Goal: Task Accomplishment & Management: Use online tool/utility

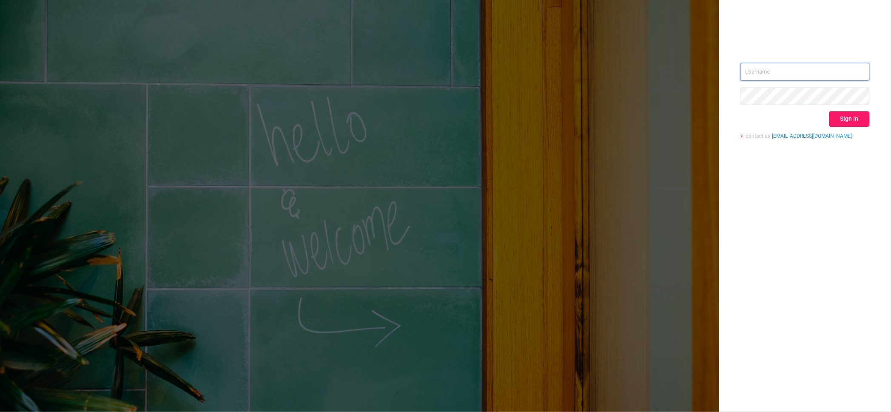
type input "igor@protected.media"
click at [840, 116] on button "Sign in" at bounding box center [849, 118] width 40 height 15
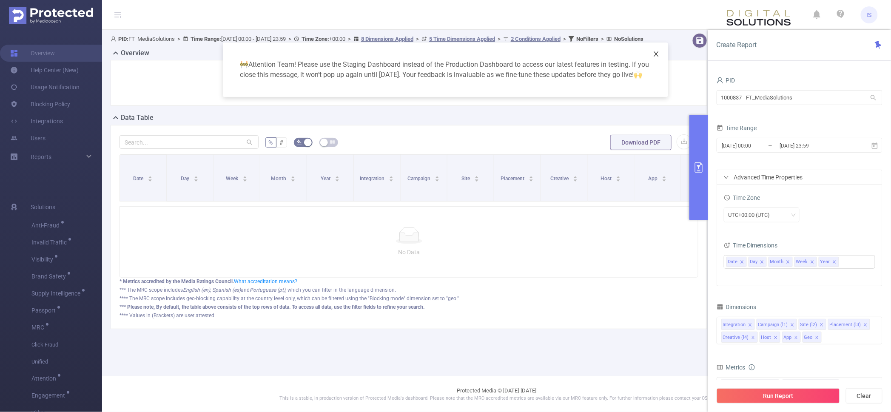
click at [655, 49] on span "Close" at bounding box center [656, 55] width 24 height 24
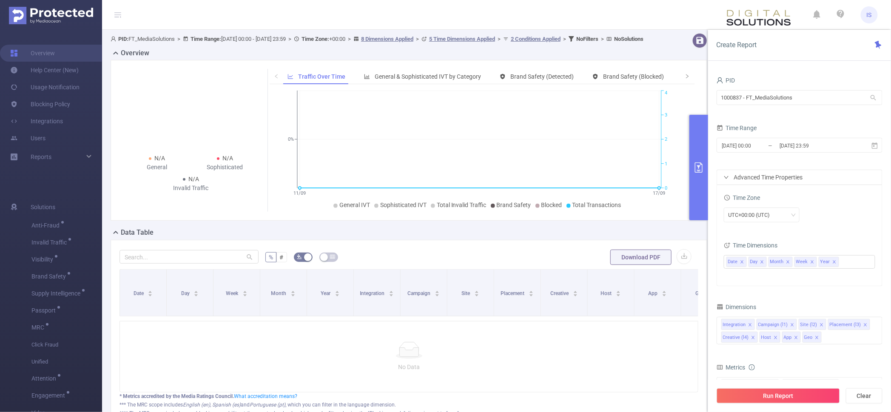
click at [762, 173] on div "Advanced Time Properties" at bounding box center [799, 177] width 165 height 14
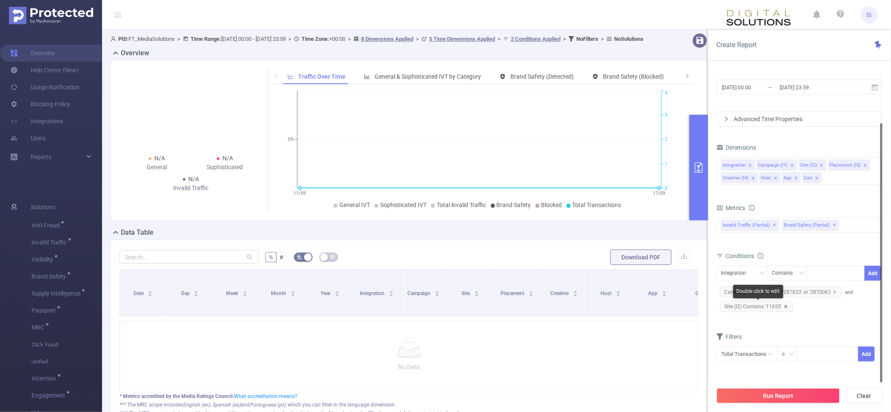
click at [783, 305] on icon "icon: close" at bounding box center [785, 306] width 4 height 4
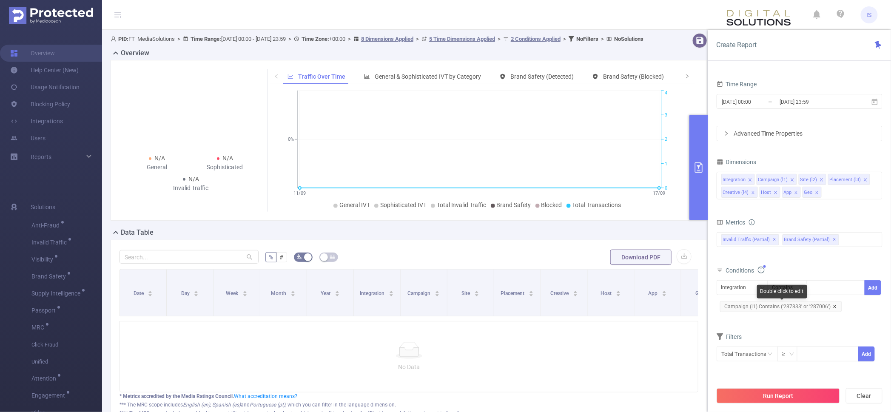
click at [832, 307] on icon "icon: close" at bounding box center [834, 306] width 4 height 4
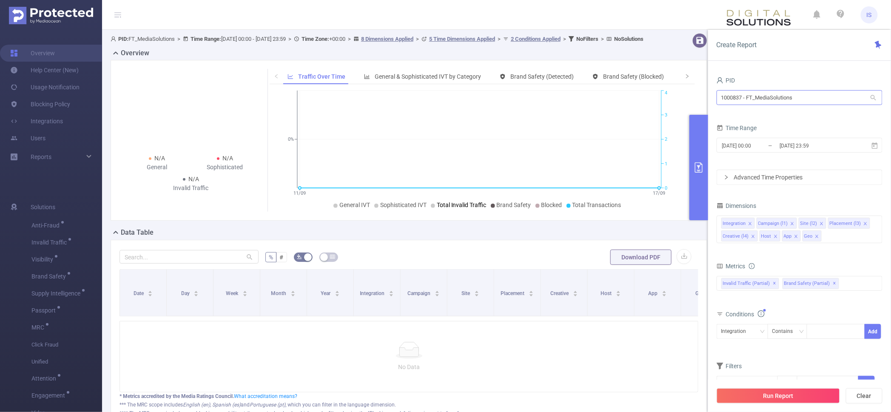
drag, startPoint x: 779, startPoint y: 108, endPoint x: 798, endPoint y: 98, distance: 21.3
click at [779, 108] on div "1000837 - FT_MediaSolutions 1000837 - FT_MediaSolutions" at bounding box center [799, 98] width 166 height 20
drag, startPoint x: 800, startPoint y: 97, endPoint x: 619, endPoint y: 79, distance: 181.6
click at [619, 79] on section "PID: FT_MediaSolutions > Time Range: 2025-09-11 00:00 - 2025-09-17 23:59 > Time…" at bounding box center [496, 245] width 788 height 431
type input "ק"
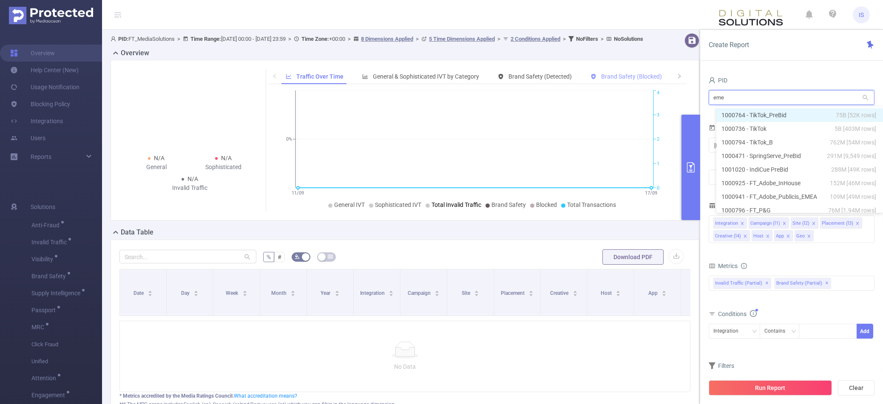
type input "emea"
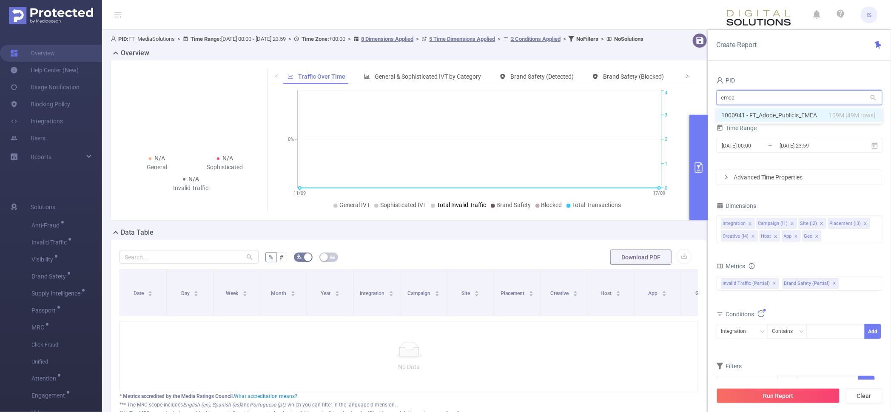
click at [789, 115] on li "1000941 - FT_Adobe_Publicis_EMEA 109M [49M rows]" at bounding box center [799, 115] width 166 height 14
click at [741, 142] on input "2025-09-11 00:00" at bounding box center [755, 145] width 69 height 11
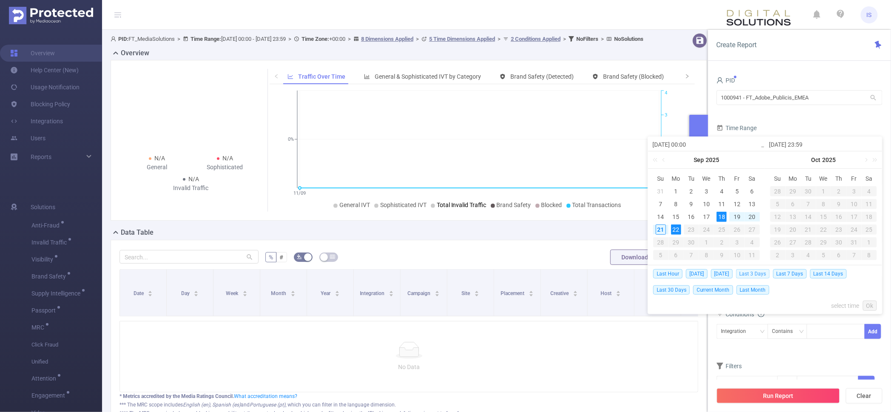
click at [761, 275] on span "Last 3 Days" at bounding box center [753, 273] width 34 height 9
type input "[DATE] 00:00"
type input "[DATE] 23:59"
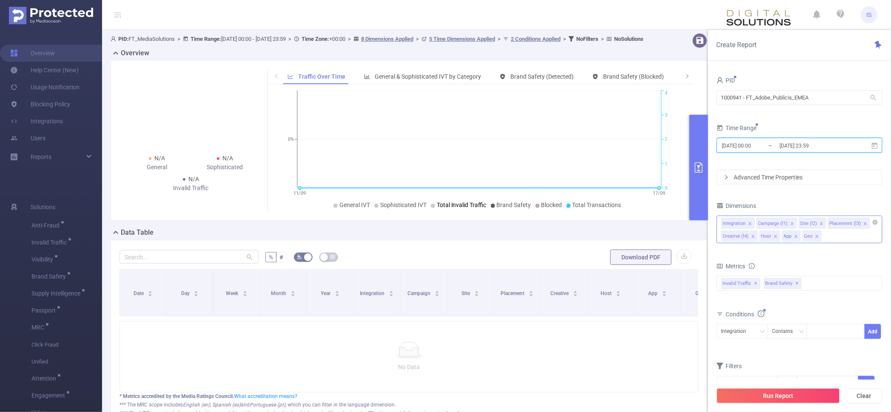
click at [752, 236] on icon "icon: close" at bounding box center [752, 236] width 3 height 3
click at [863, 224] on icon "icon: close" at bounding box center [864, 223] width 3 height 3
click at [737, 236] on icon "icon: close" at bounding box center [735, 236] width 4 height 4
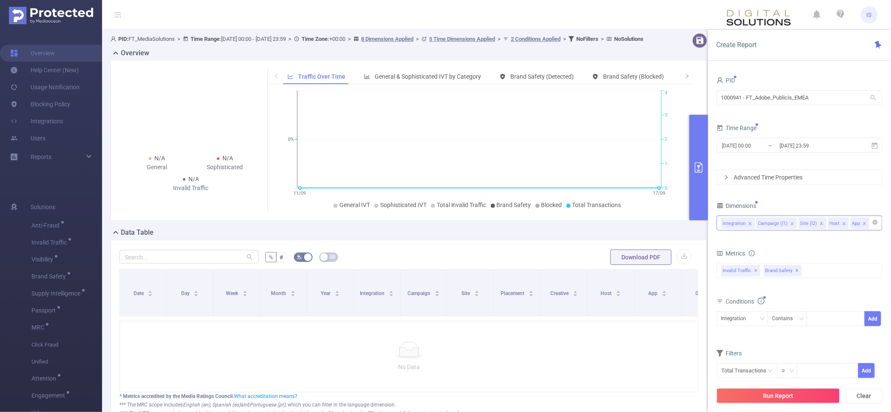
click at [868, 225] on div "Integration Campaign (l1) Site (l2) Host App" at bounding box center [799, 223] width 156 height 14
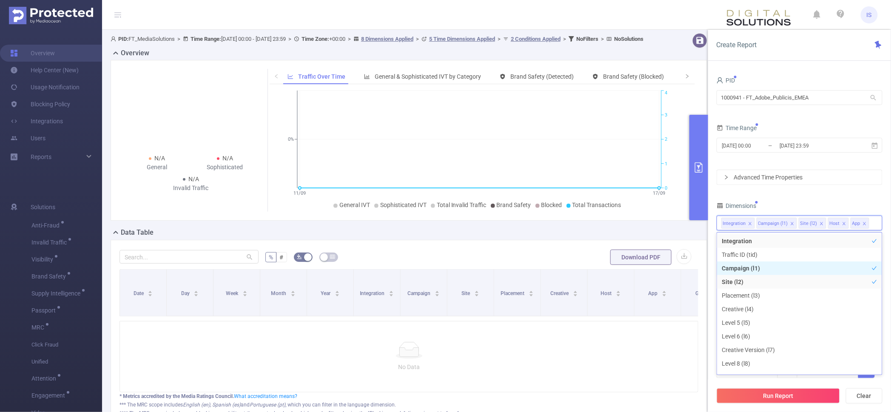
click at [774, 265] on li "Campaign (l1)" at bounding box center [799, 268] width 165 height 14
click at [763, 205] on label "Dimensions" at bounding box center [739, 205] width 47 height 7
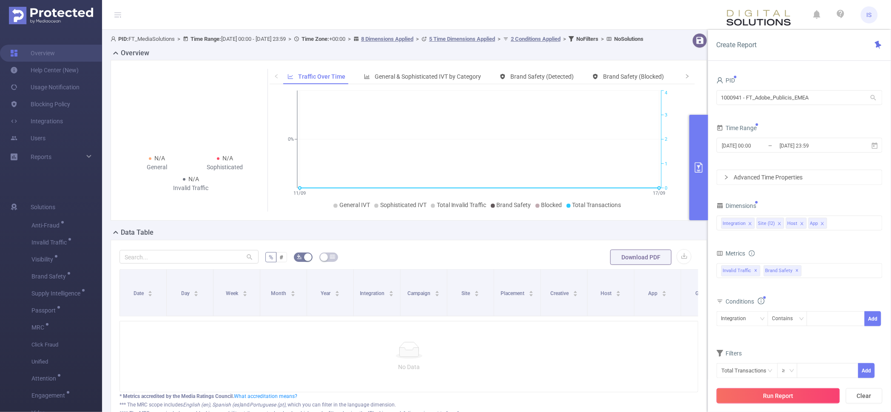
click at [783, 395] on button "Run Report" at bounding box center [777, 395] width 123 height 15
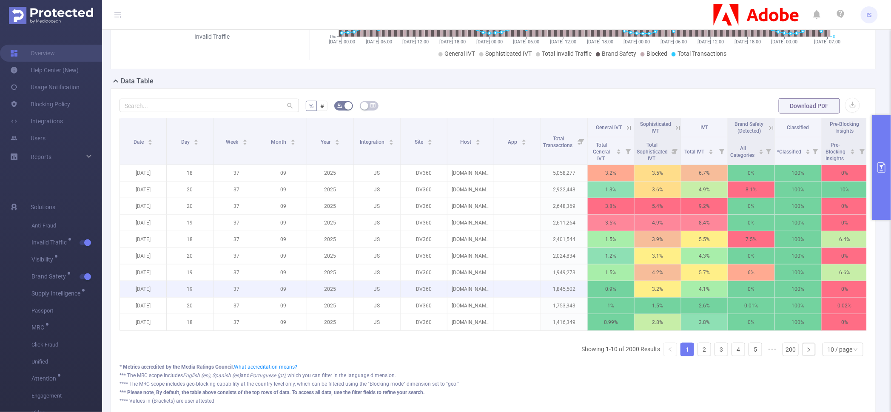
scroll to position [159, 0]
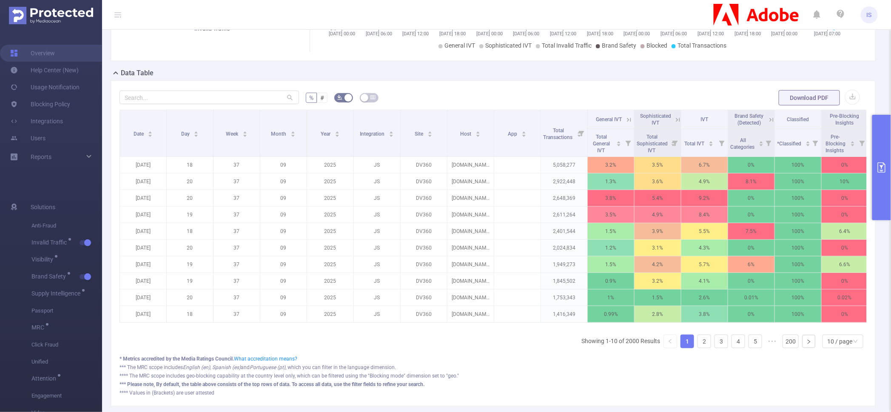
click at [886, 135] on button "primary" at bounding box center [881, 167] width 19 height 105
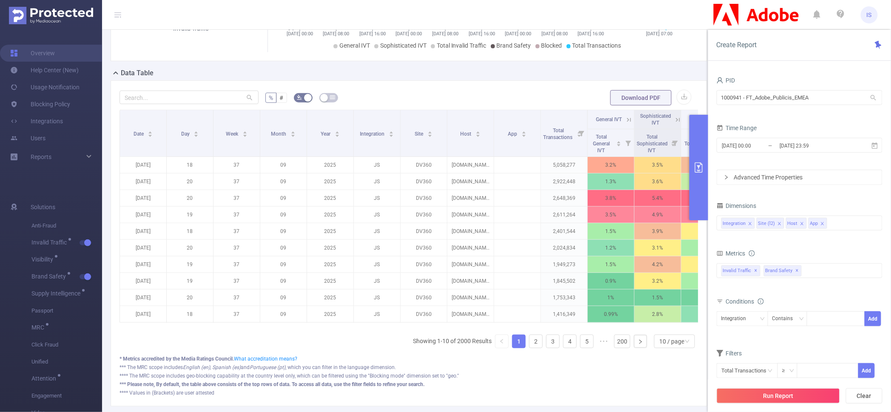
click at [764, 181] on div "Advanced Time Properties" at bounding box center [799, 177] width 165 height 14
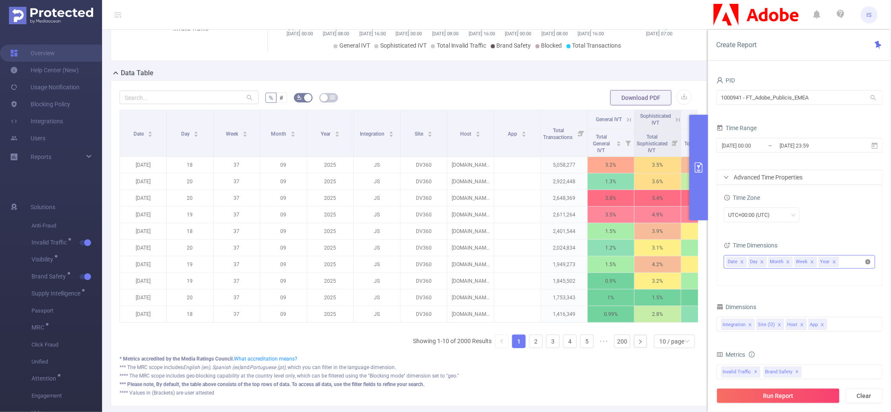
click at [866, 261] on icon "icon: close-circle" at bounding box center [867, 261] width 5 height 5
click at [782, 181] on div "Advanced Time Properties" at bounding box center [799, 177] width 165 height 14
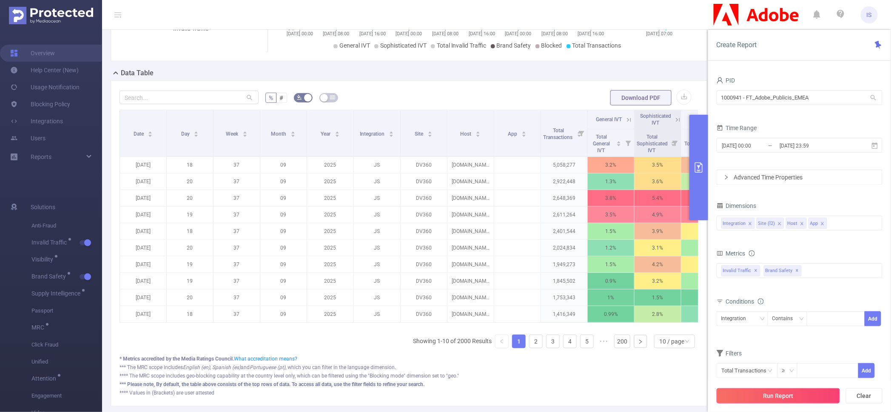
click at [791, 394] on button "Run Report" at bounding box center [777, 395] width 123 height 15
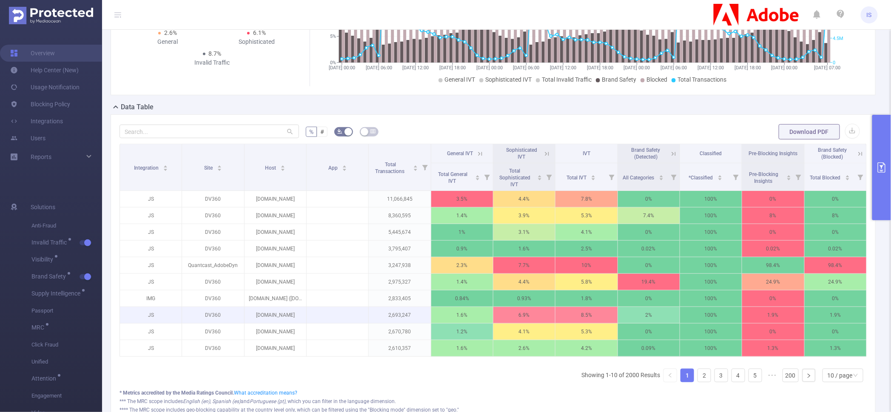
scroll to position [215, 0]
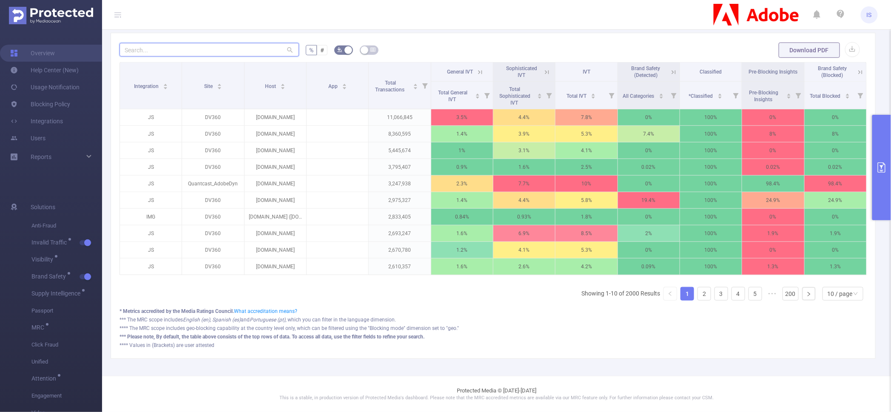
click at [214, 45] on input "text" at bounding box center [208, 50] width 179 height 14
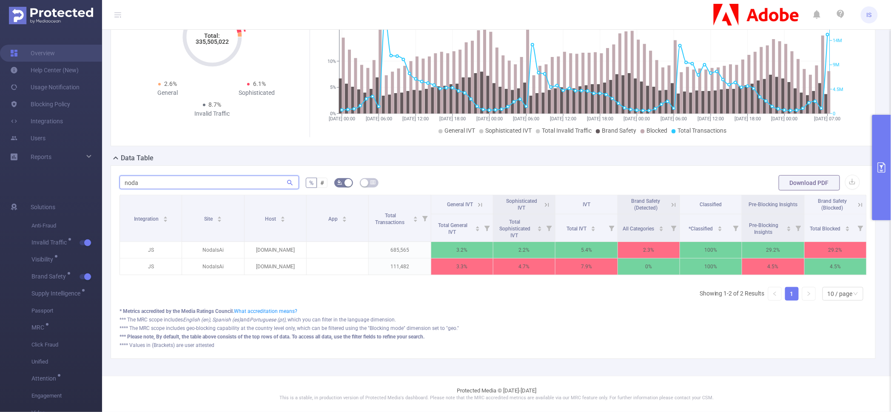
scroll to position [82, 0]
type input "nodal"
click at [856, 201] on icon at bounding box center [860, 205] width 8 height 8
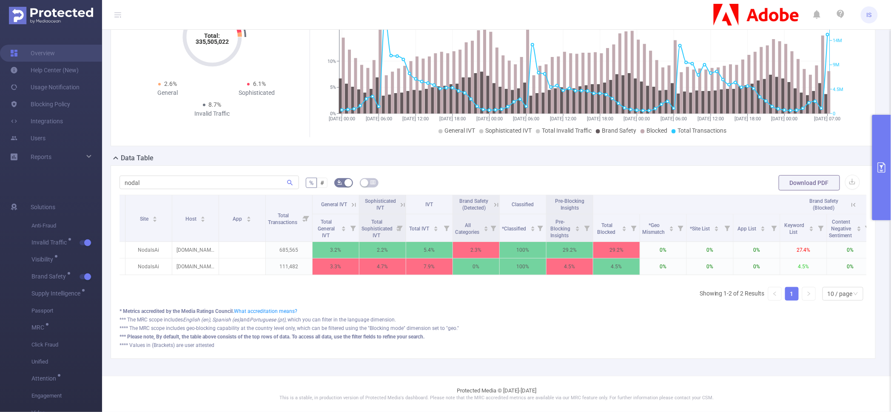
scroll to position [0, 0]
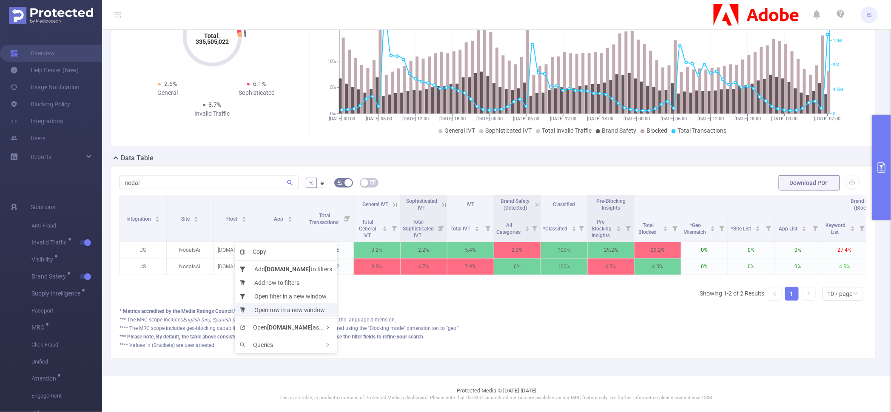
click at [269, 310] on li "Open row in a new window" at bounding box center [286, 310] width 102 height 14
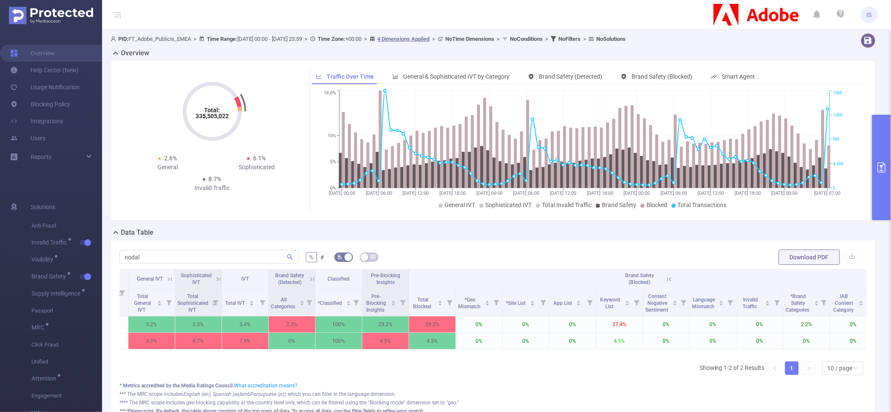
click at [672, 277] on icon at bounding box center [669, 279] width 8 height 8
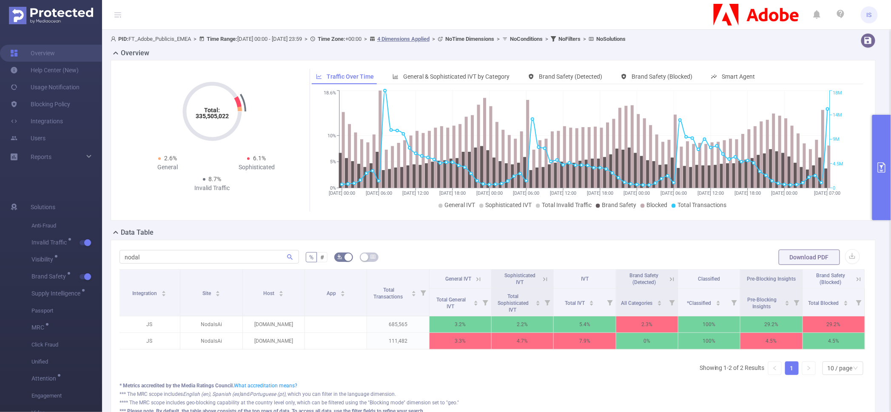
scroll to position [0, 2]
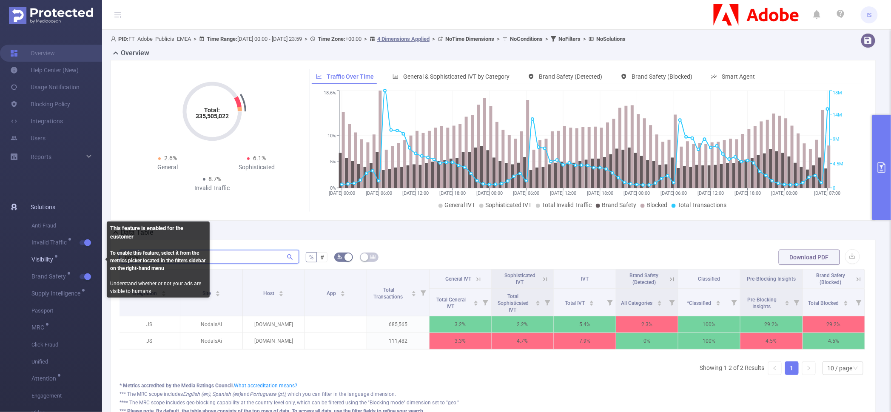
drag, startPoint x: 230, startPoint y: 256, endPoint x: 70, endPoint y: 259, distance: 159.4
click at [70, 259] on section "Overview Help Center (New) Usage Notification Blocking Policy Integrations User…" at bounding box center [445, 206] width 891 height 412
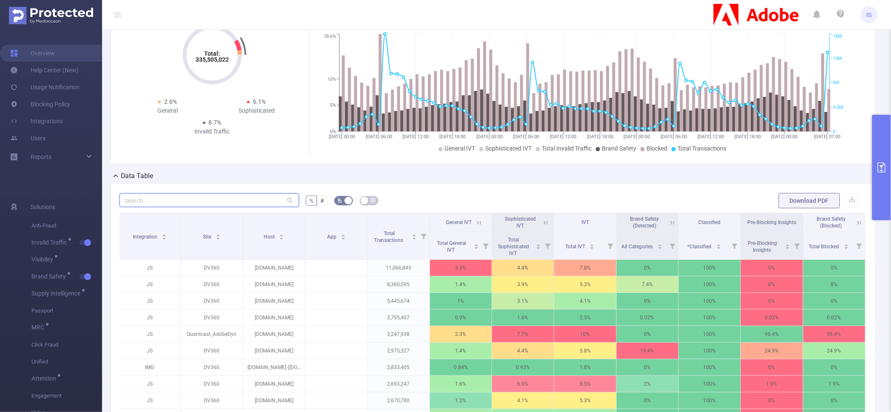
scroll to position [55, 0]
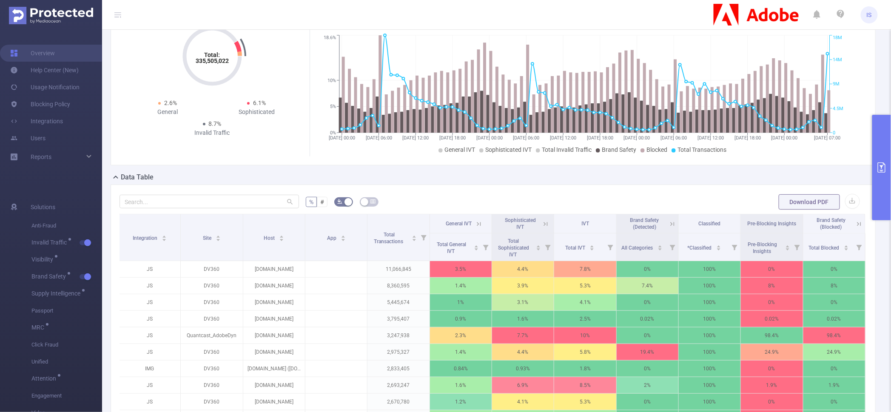
click at [888, 191] on button "primary" at bounding box center [881, 167] width 19 height 105
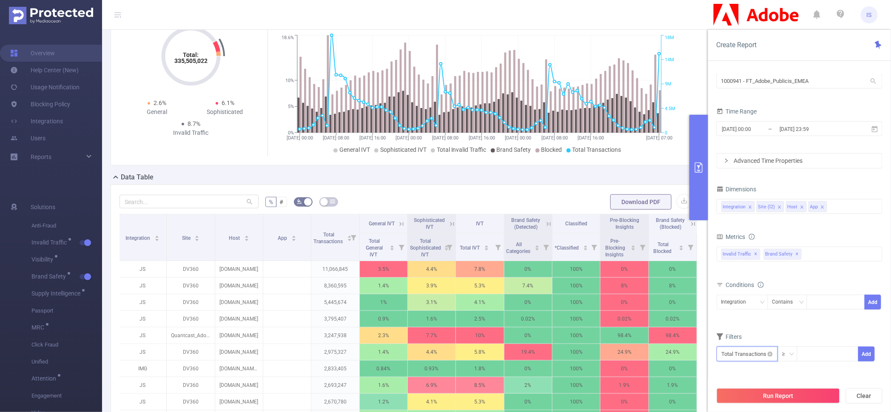
click at [732, 352] on input "text" at bounding box center [746, 353] width 61 height 15
click at [751, 303] on li "Brand Safety" at bounding box center [746, 304] width 61 height 14
click at [828, 318] on li "Brand Safety (Blocked)" at bounding box center [815, 318] width 79 height 14
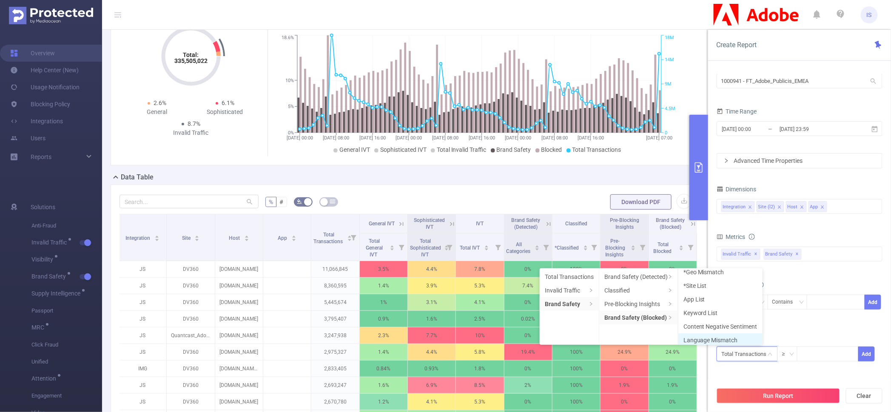
scroll to position [0, 0]
click at [707, 303] on li "*Site List" at bounding box center [720, 304] width 84 height 14
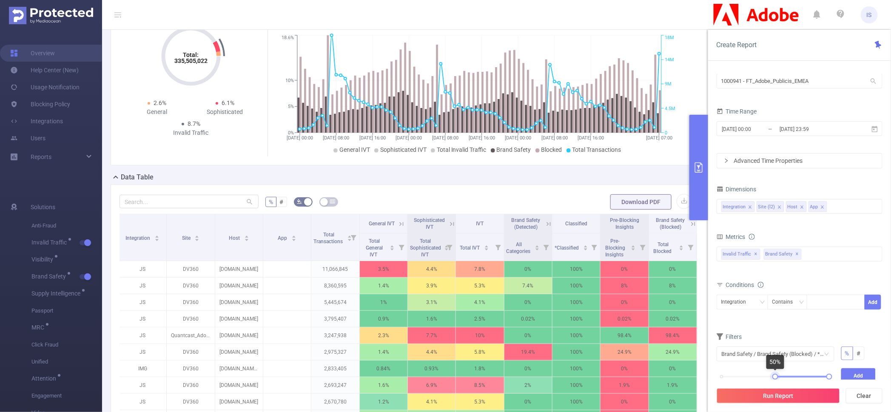
drag, startPoint x: 721, startPoint y: 376, endPoint x: 774, endPoint y: 372, distance: 53.3
click at [774, 372] on body "IS Overview Help Center (New) Usage Notification Blocking Policy Integrations U…" at bounding box center [445, 206] width 891 height 412
click at [857, 373] on button "Add" at bounding box center [858, 375] width 35 height 15
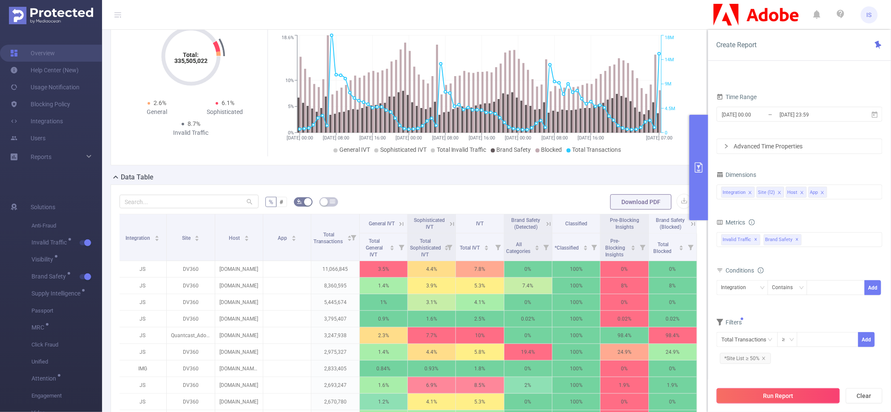
click at [785, 400] on button "Run Report" at bounding box center [777, 395] width 123 height 15
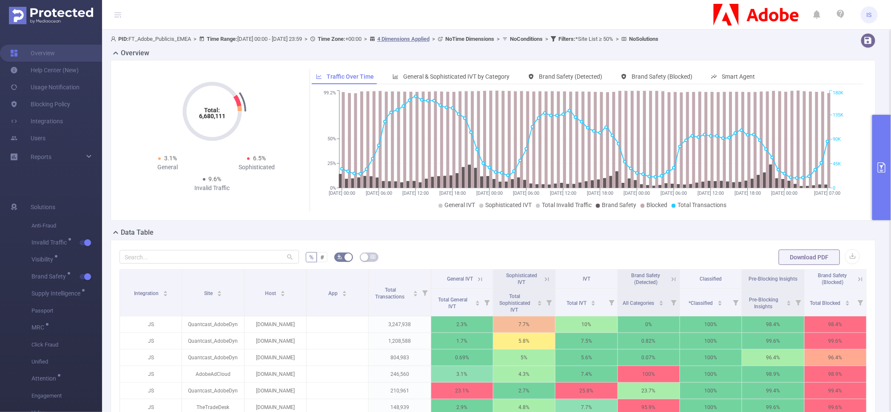
click at [856, 275] on icon at bounding box center [860, 279] width 8 height 8
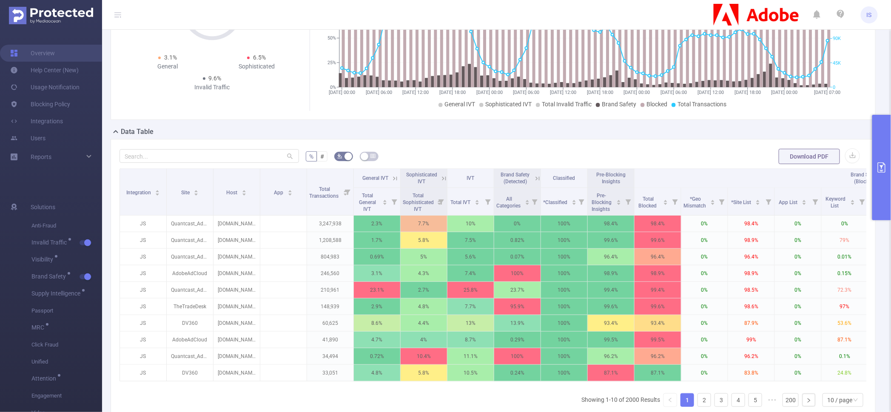
scroll to position [106, 0]
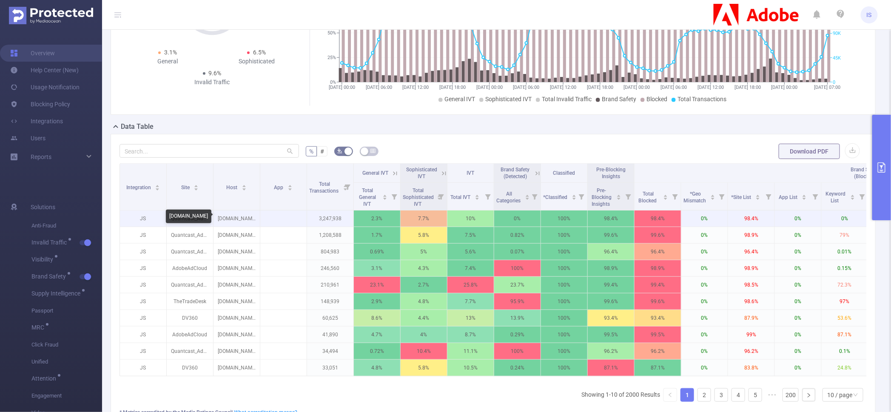
drag, startPoint x: 218, startPoint y: 216, endPoint x: 254, endPoint y: 217, distance: 36.6
click at [255, 217] on p "ads-d.viber.com" at bounding box center [236, 218] width 46 height 16
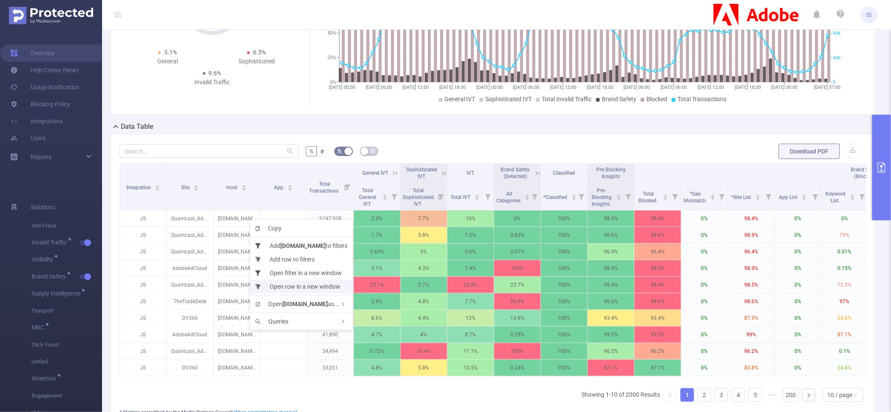
click at [288, 286] on li "Open row in a new window" at bounding box center [301, 287] width 102 height 14
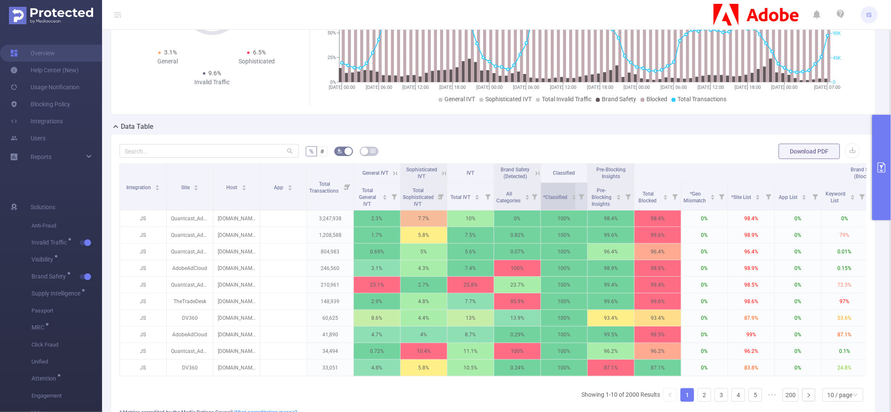
scroll to position [159, 0]
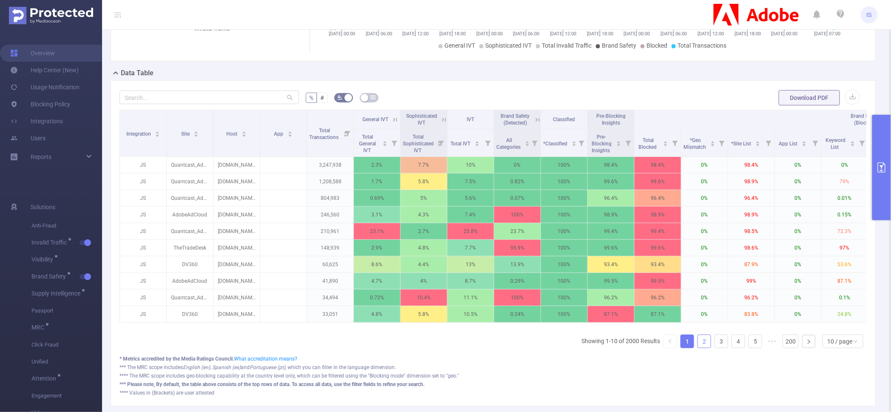
click at [699, 348] on link "2" at bounding box center [704, 341] width 13 height 13
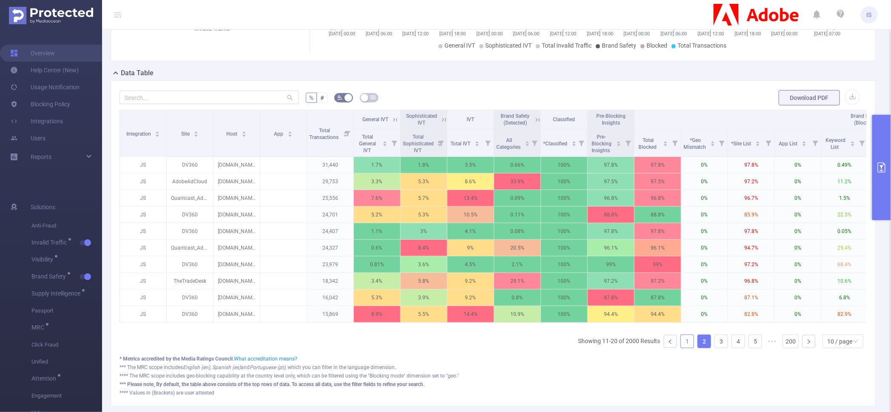
click at [684, 348] on link "1" at bounding box center [687, 341] width 13 height 13
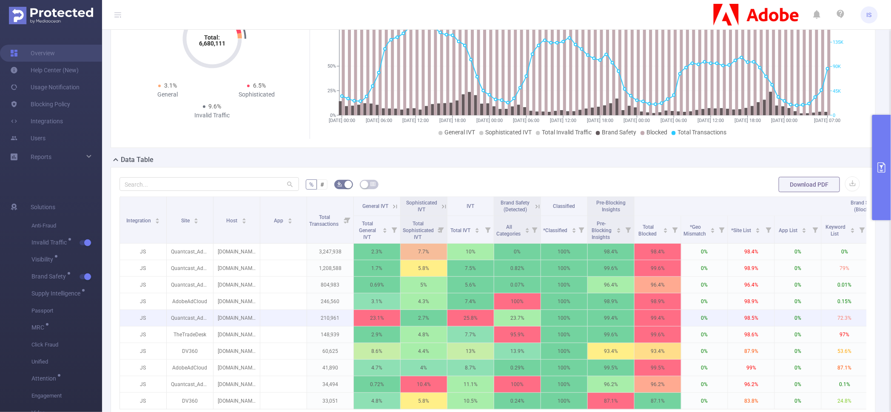
scroll to position [0, 0]
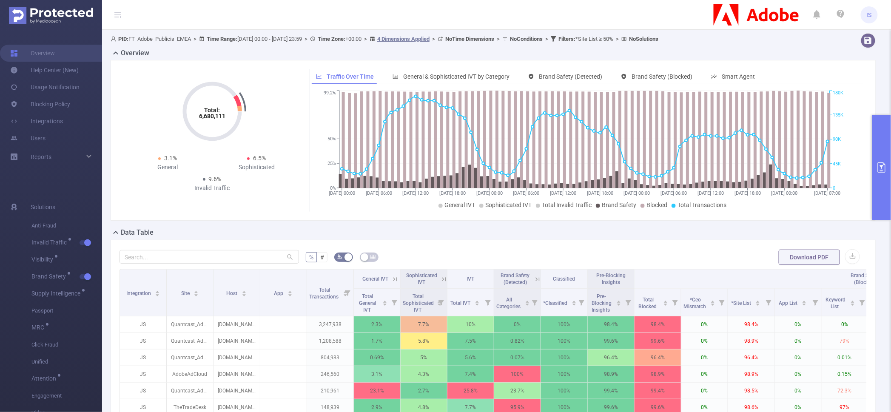
click at [883, 140] on button "primary" at bounding box center [881, 167] width 19 height 105
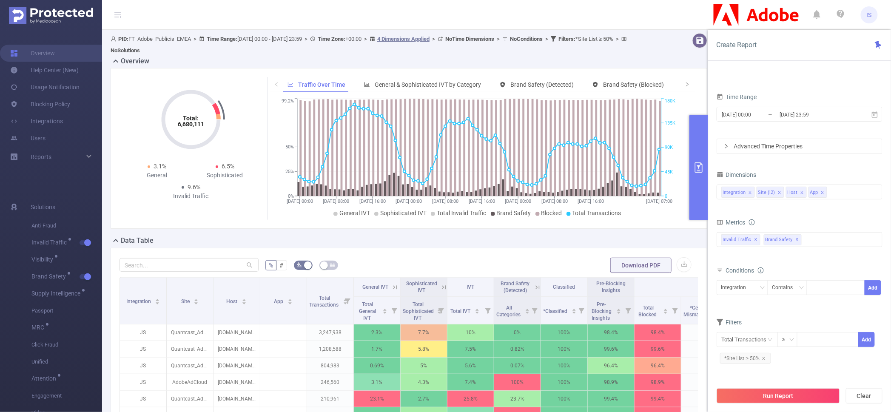
click at [655, 208] on icon "18/09 00:00 18/09 08:00 18/09 16:00 19/09 00:00 19/09 08:00 19/09 16:00 20/09 0…" at bounding box center [478, 157] width 419 height 123
click at [623, 239] on div "Data Table" at bounding box center [412, 241] width 603 height 12
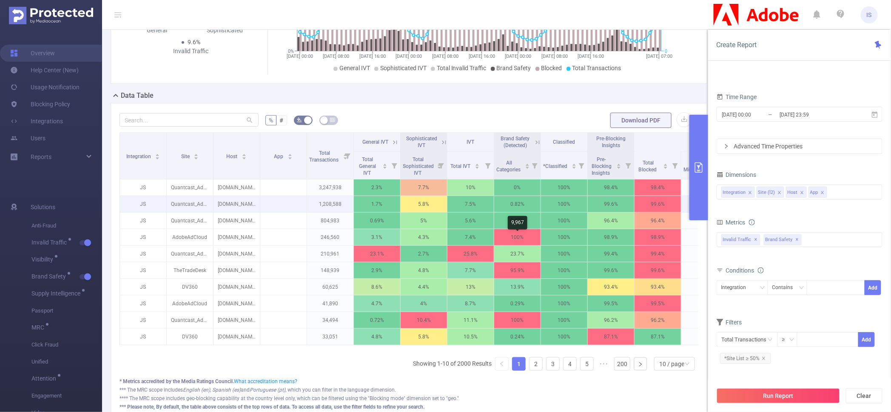
scroll to position [212, 0]
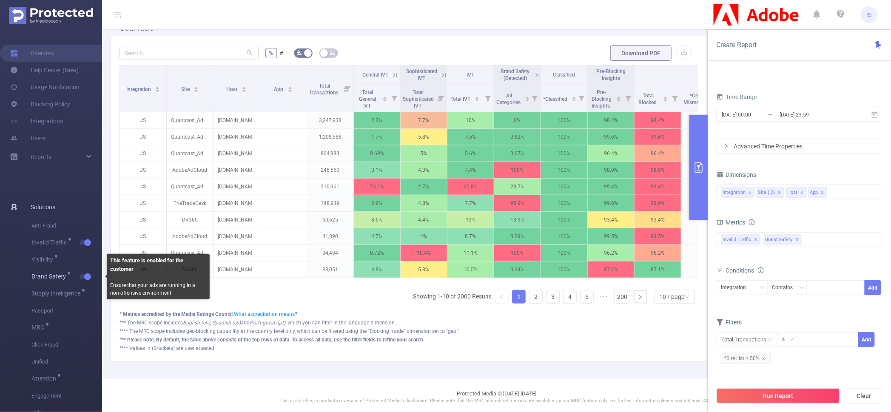
click at [85, 275] on button "button" at bounding box center [85, 276] width 12 height 5
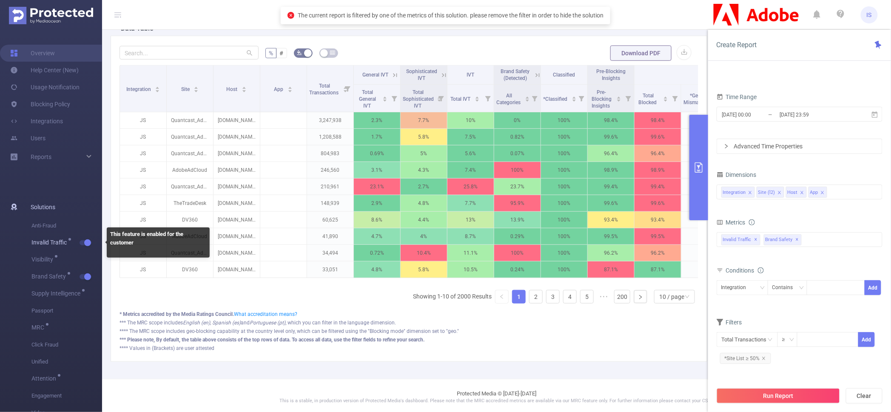
click at [85, 236] on span "Invalid Traffic" at bounding box center [66, 242] width 71 height 17
click at [85, 241] on button "button" at bounding box center [85, 242] width 12 height 5
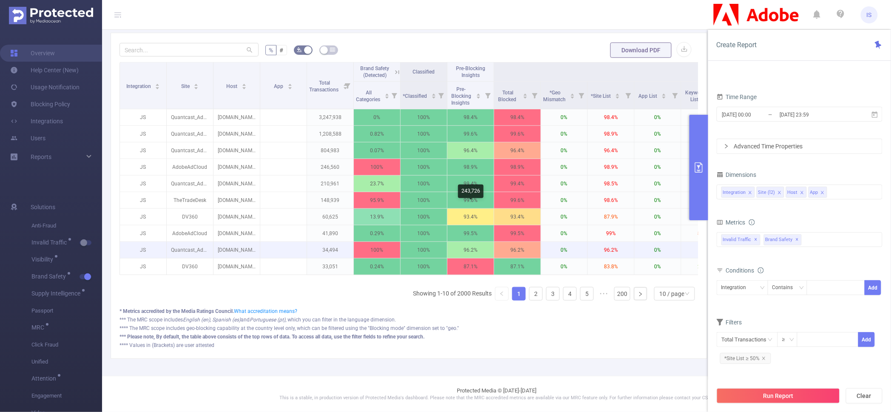
scroll to position [223, 0]
click at [529, 296] on link "2" at bounding box center [535, 293] width 13 height 13
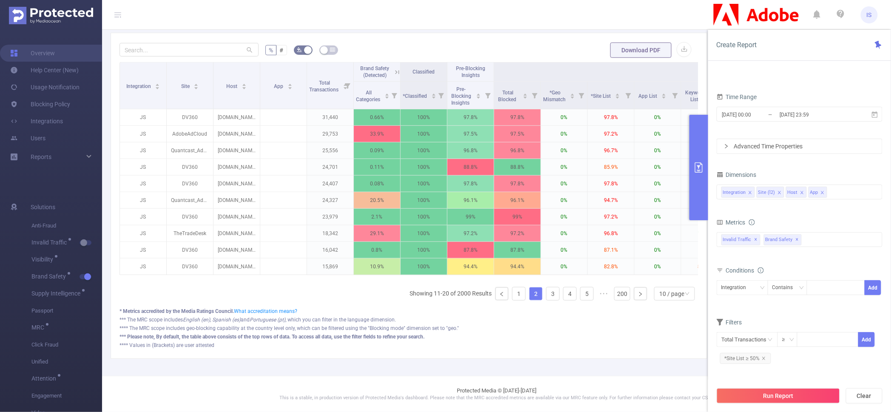
scroll to position [0, 105]
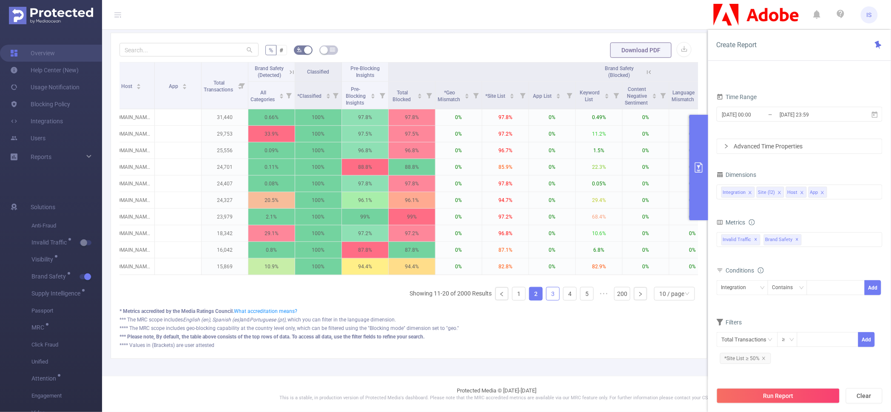
click at [546, 292] on link "3" at bounding box center [552, 293] width 13 height 13
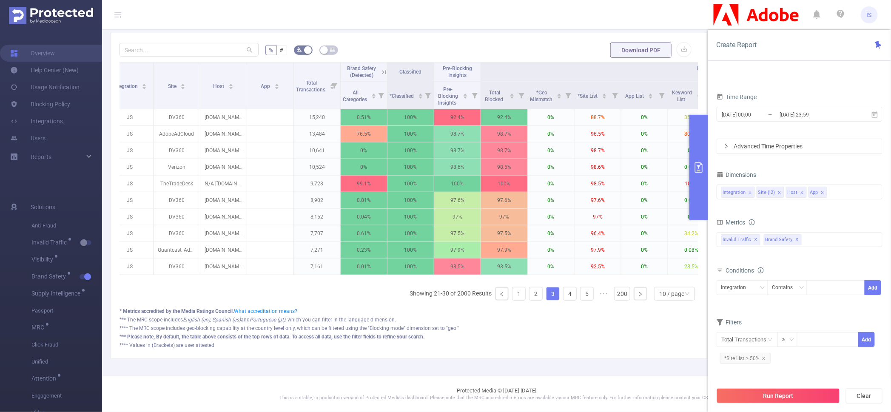
scroll to position [0, 0]
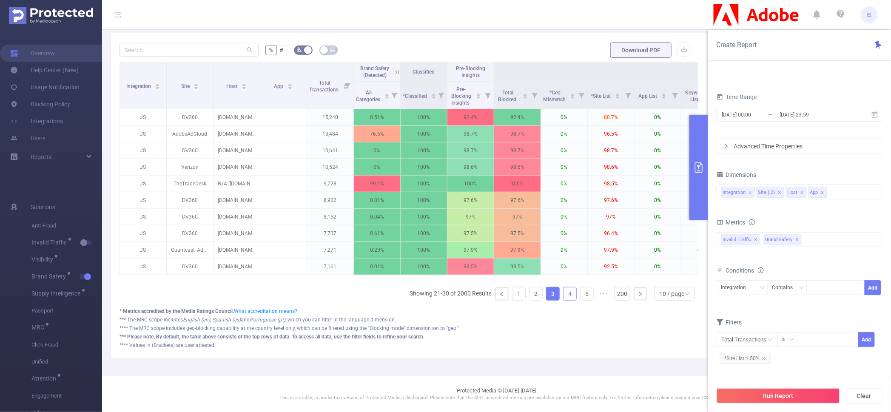
click at [563, 292] on link "4" at bounding box center [569, 293] width 13 height 13
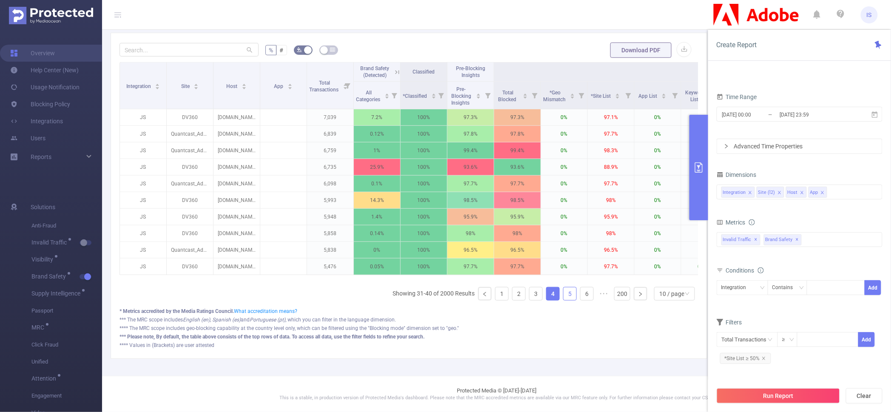
click at [563, 293] on link "5" at bounding box center [569, 293] width 13 height 13
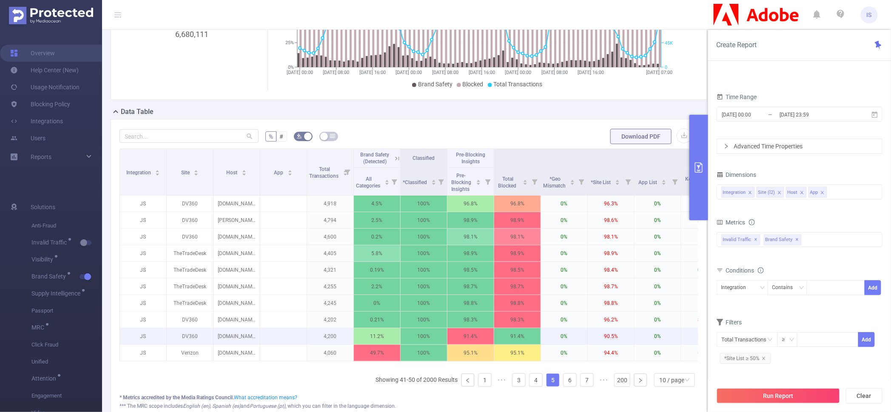
scroll to position [223, 0]
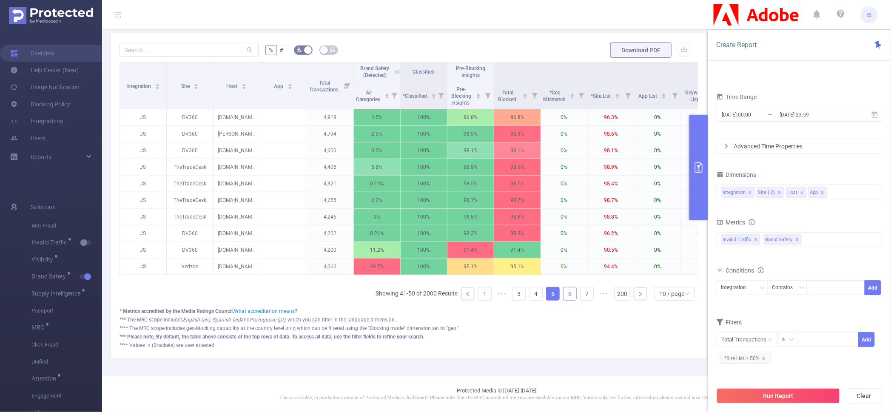
click at [563, 293] on link "6" at bounding box center [569, 293] width 13 height 13
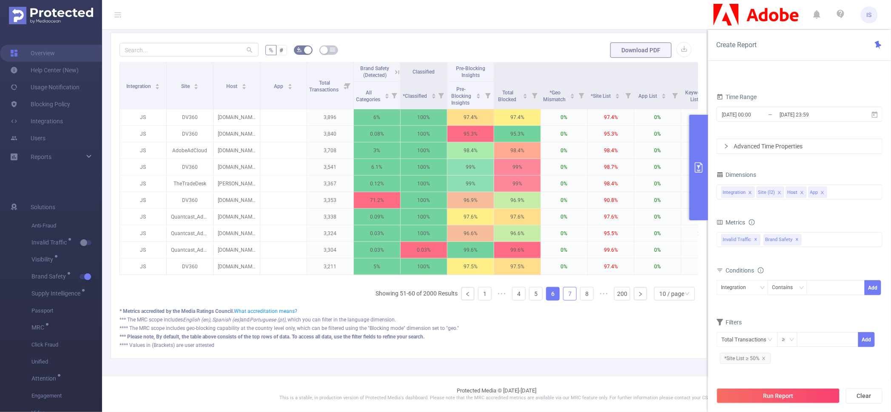
click at [563, 295] on link "7" at bounding box center [569, 293] width 13 height 13
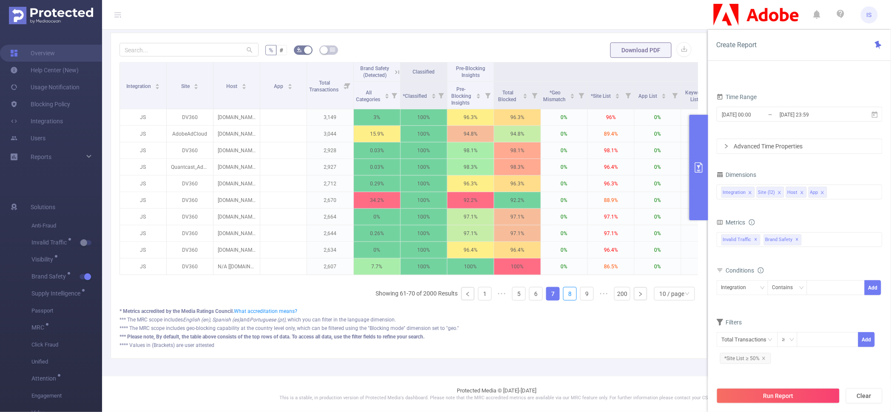
click at [563, 295] on link "8" at bounding box center [569, 293] width 13 height 13
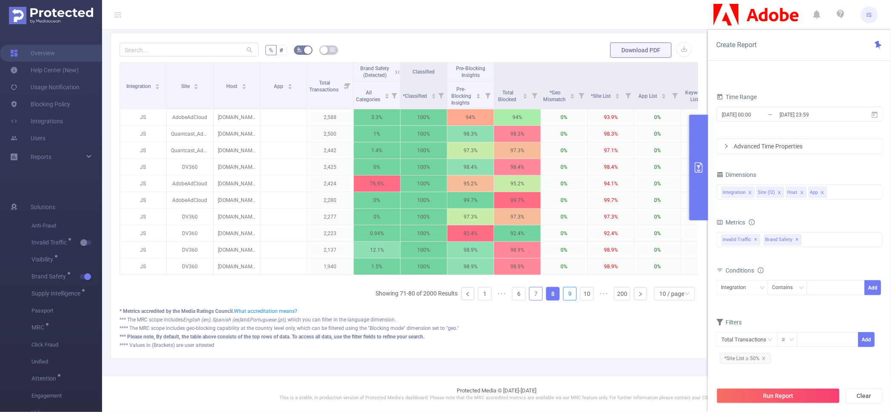
click at [563, 295] on link "9" at bounding box center [569, 293] width 13 height 13
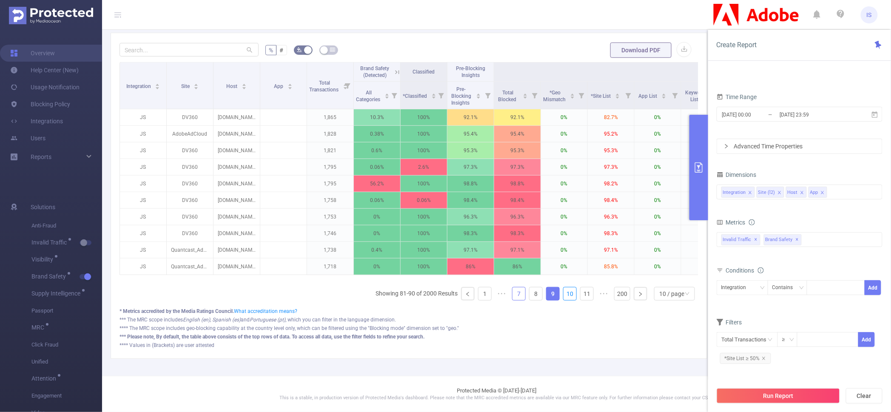
click at [563, 295] on link "10" at bounding box center [569, 293] width 13 height 13
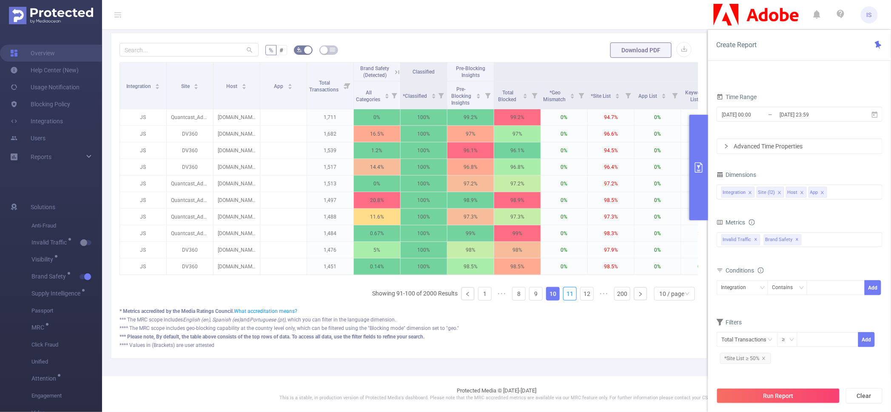
click at [563, 295] on link "11" at bounding box center [569, 293] width 13 height 13
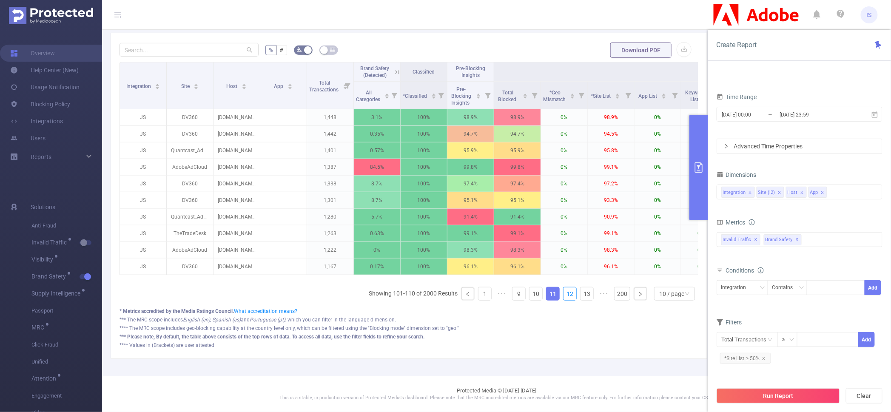
click at [563, 295] on link "12" at bounding box center [569, 293] width 13 height 13
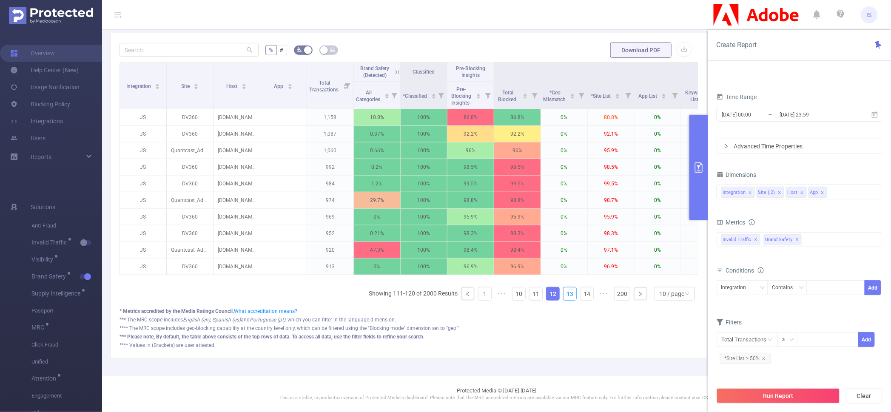
click at [563, 295] on link "13" at bounding box center [569, 293] width 13 height 13
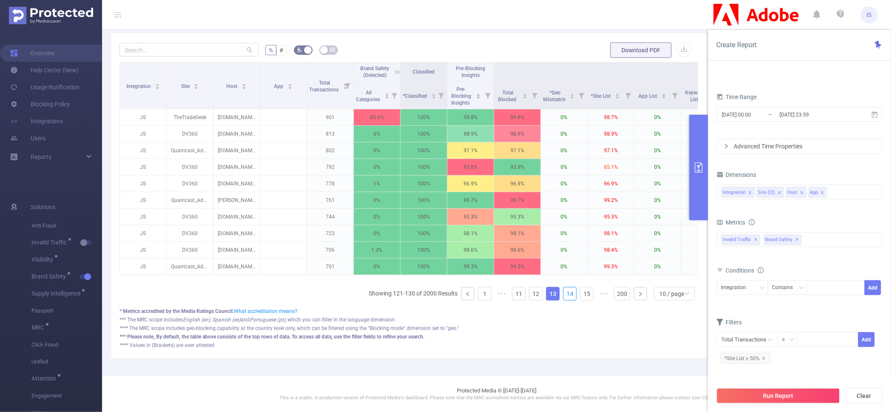
click at [563, 295] on link "14" at bounding box center [569, 293] width 13 height 13
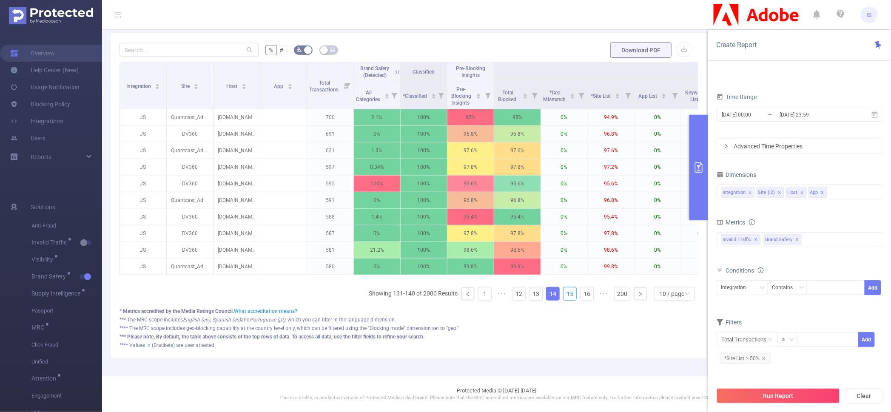
click at [563, 295] on link "15" at bounding box center [569, 293] width 13 height 13
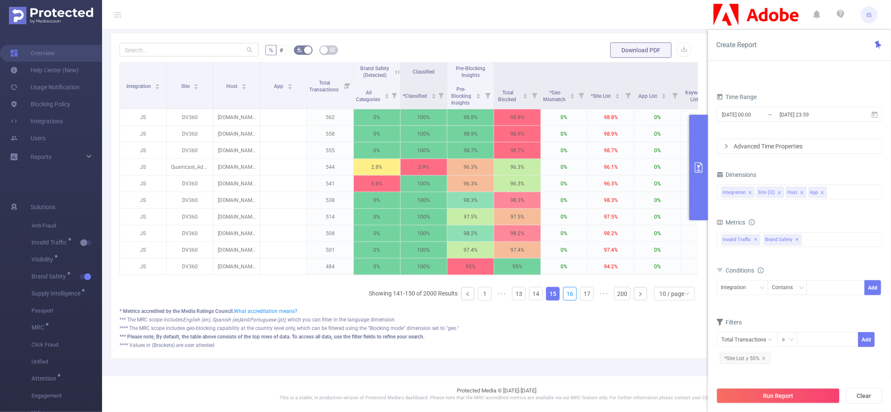
click at [563, 295] on link "16" at bounding box center [569, 293] width 13 height 13
click at [580, 295] on link "17" at bounding box center [586, 293] width 13 height 13
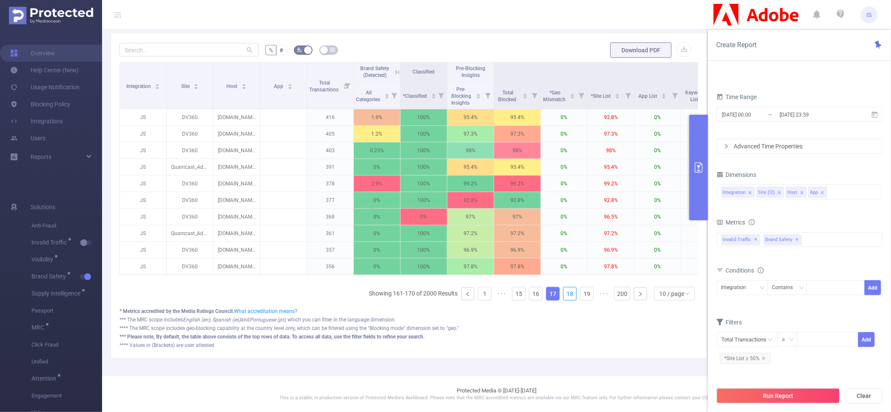
click at [563, 295] on link "18" at bounding box center [569, 293] width 13 height 13
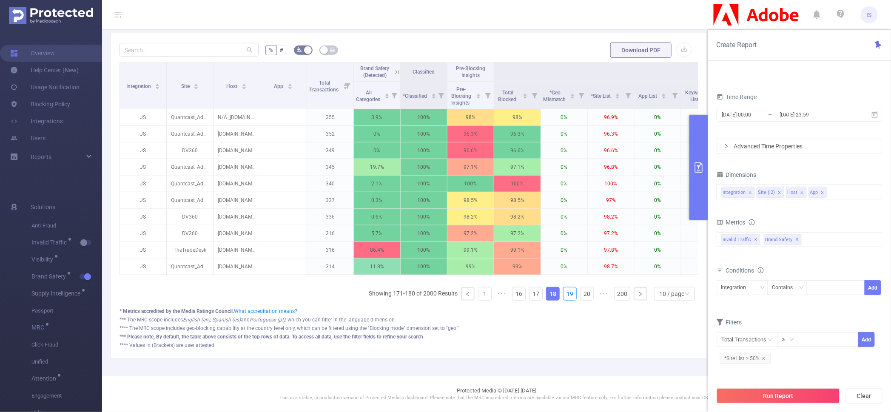
click at [563, 295] on link "19" at bounding box center [569, 293] width 13 height 13
click at [580, 295] on link "20" at bounding box center [586, 293] width 13 height 13
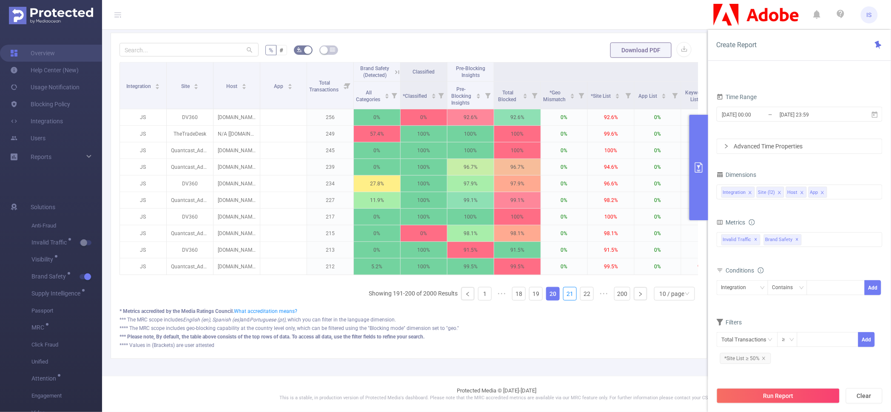
click at [563, 295] on link "21" at bounding box center [569, 293] width 13 height 13
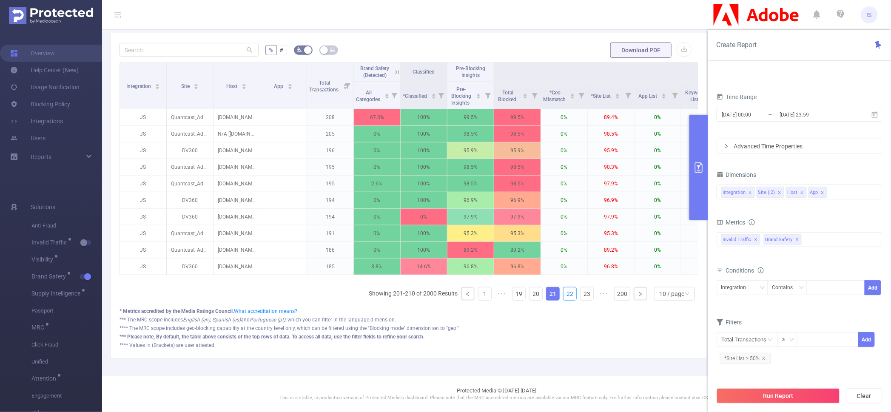
click at [563, 295] on link "22" at bounding box center [569, 293] width 13 height 13
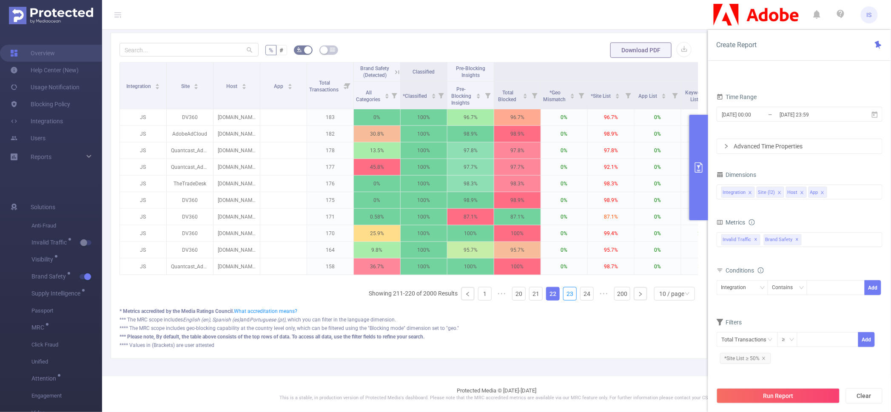
click at [563, 295] on link "23" at bounding box center [569, 293] width 13 height 13
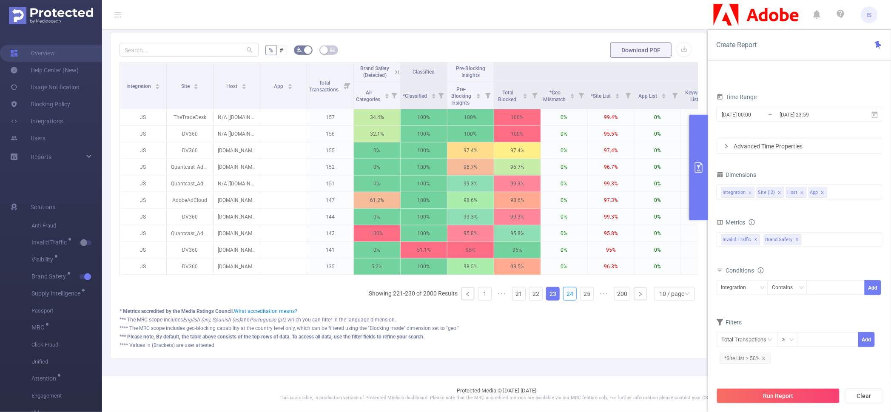
click at [563, 295] on link "24" at bounding box center [569, 293] width 13 height 13
click at [580, 295] on link "25" at bounding box center [586, 293] width 13 height 13
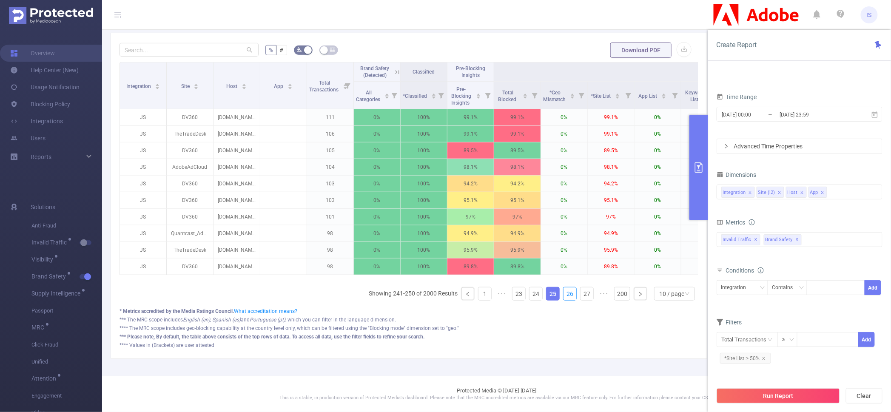
click at [563, 295] on link "26" at bounding box center [569, 293] width 13 height 13
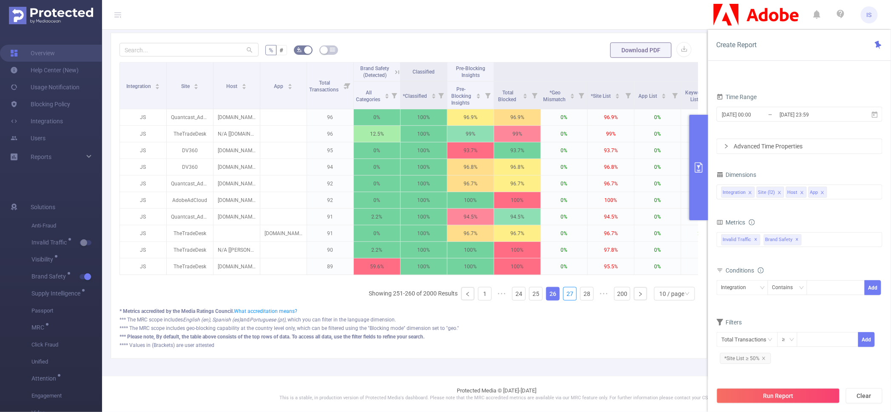
click at [563, 295] on link "27" at bounding box center [569, 293] width 13 height 13
click at [580, 295] on link "28" at bounding box center [586, 293] width 13 height 13
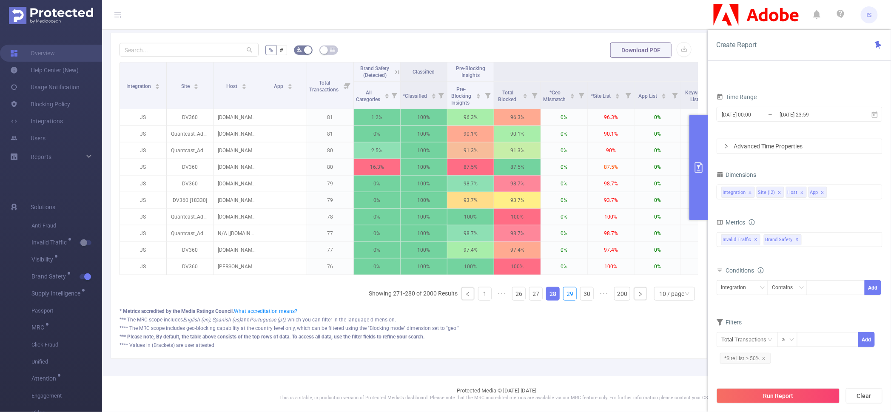
click at [563, 295] on link "29" at bounding box center [569, 293] width 13 height 13
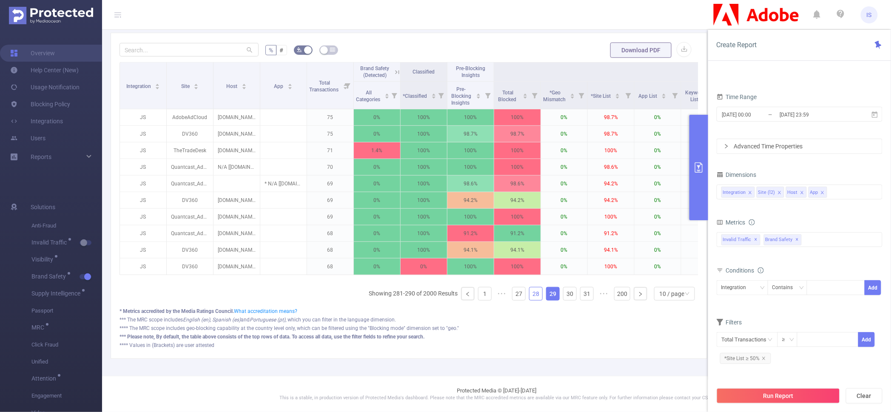
click at [529, 300] on link "28" at bounding box center [535, 293] width 13 height 13
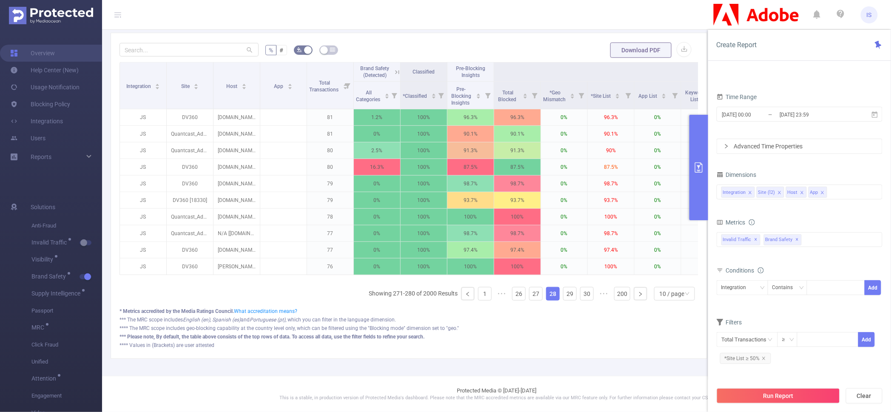
click at [484, 296] on ul "Showing 271-280 of 2000 Results 1 ••• 26 27 28 29 30 ••• 200 10 / page" at bounding box center [533, 294] width 329 height 14
click at [478, 292] on link "1" at bounding box center [484, 293] width 13 height 13
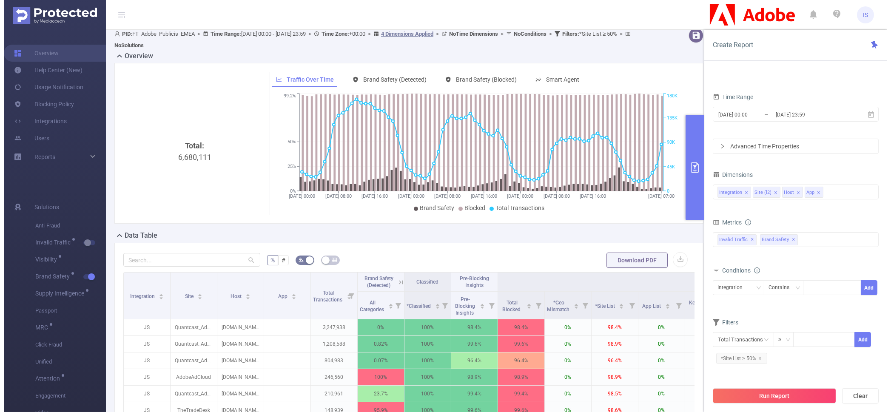
scroll to position [0, 0]
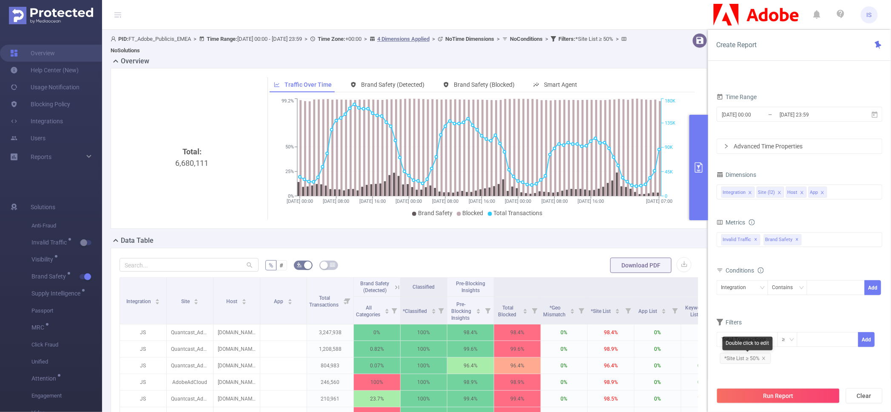
click at [741, 360] on span "*Site List ≥ 50%" at bounding box center [745, 358] width 51 height 11
drag, startPoint x: 722, startPoint y: 361, endPoint x: 759, endPoint y: 361, distance: 36.6
click at [759, 361] on div at bounding box center [759, 362] width 6 height 6
click at [854, 363] on button "Add" at bounding box center [858, 361] width 35 height 15
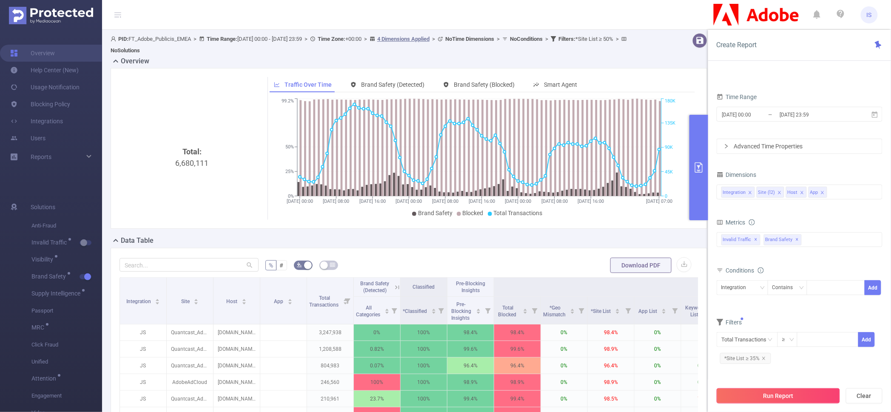
click at [775, 399] on button "Run Report" at bounding box center [777, 395] width 123 height 15
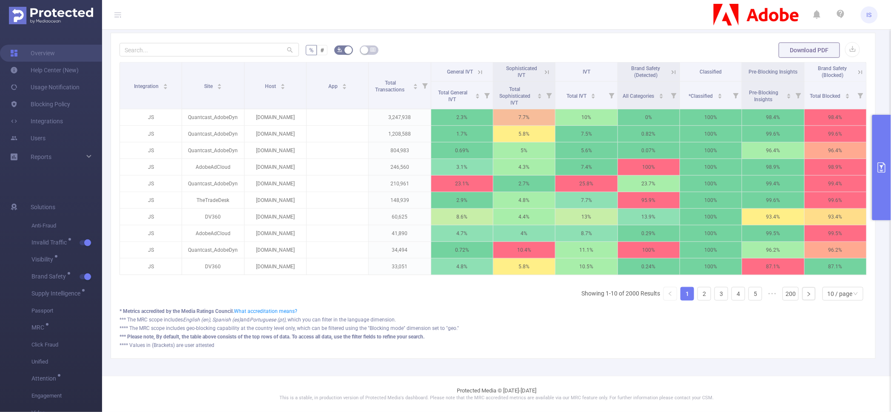
scroll to position [0, 1]
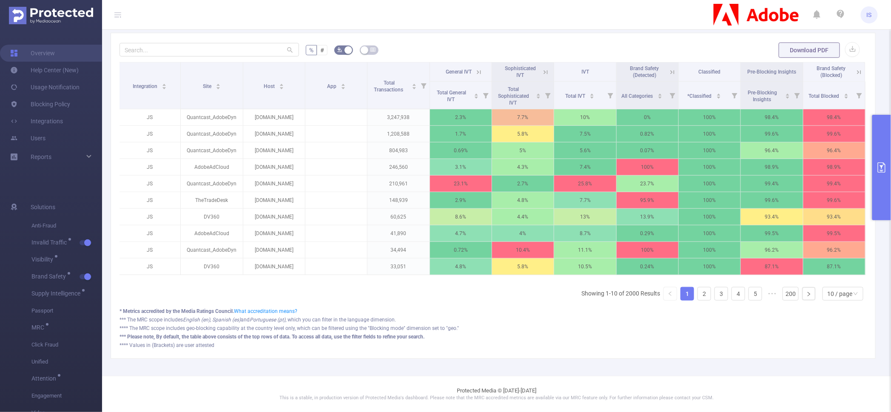
click at [855, 68] on icon at bounding box center [859, 72] width 8 height 8
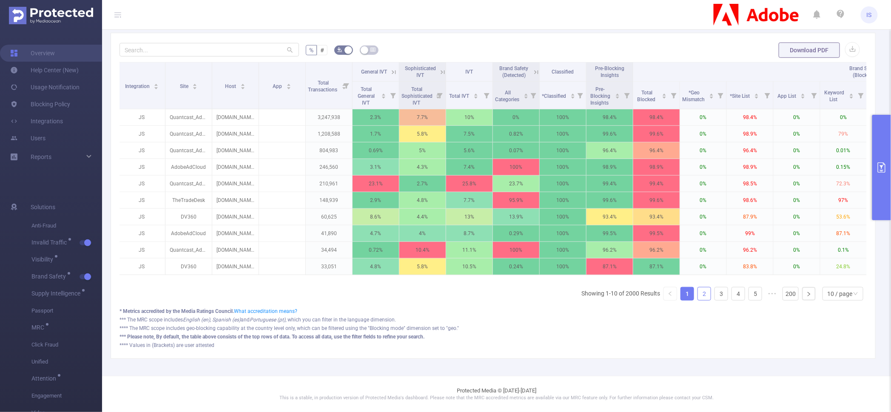
click at [700, 291] on link "2" at bounding box center [704, 293] width 13 height 13
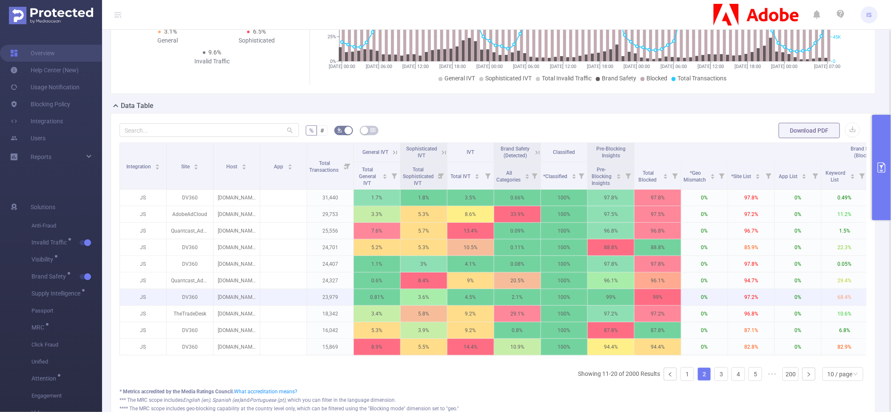
scroll to position [212, 0]
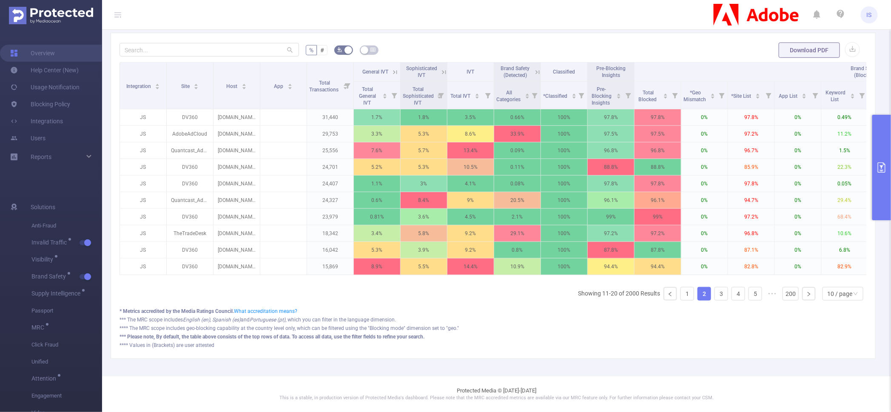
click at [875, 134] on button "primary" at bounding box center [881, 167] width 19 height 105
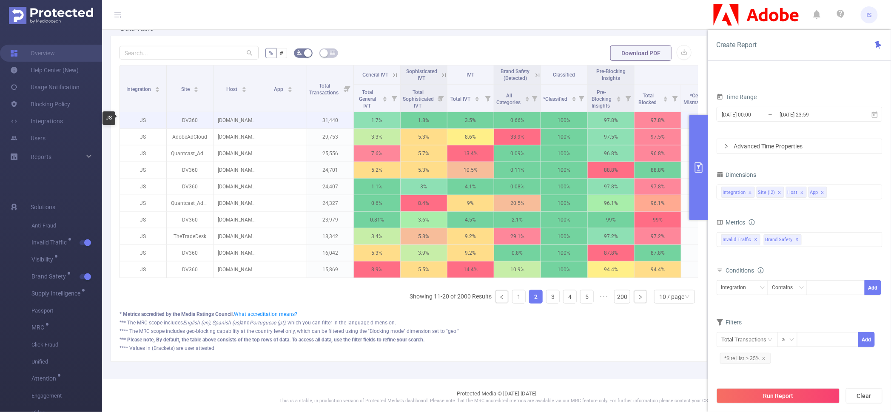
drag, startPoint x: 140, startPoint y: 119, endPoint x: 136, endPoint y: 123, distance: 5.1
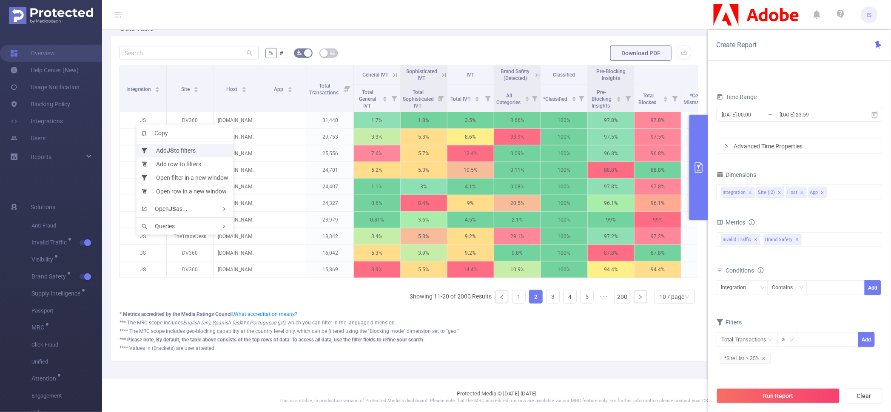
click at [169, 152] on b "JS" at bounding box center [170, 150] width 7 height 7
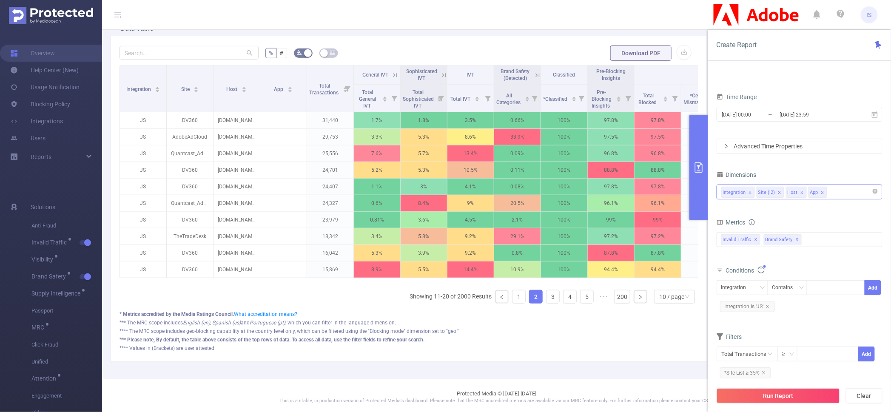
click at [820, 190] on span at bounding box center [822, 192] width 4 height 9
click at [809, 397] on button "Run Report" at bounding box center [777, 395] width 123 height 15
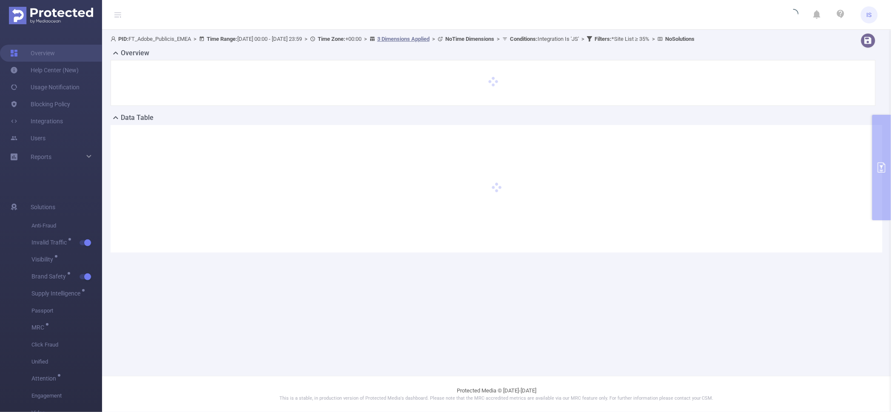
scroll to position [0, 0]
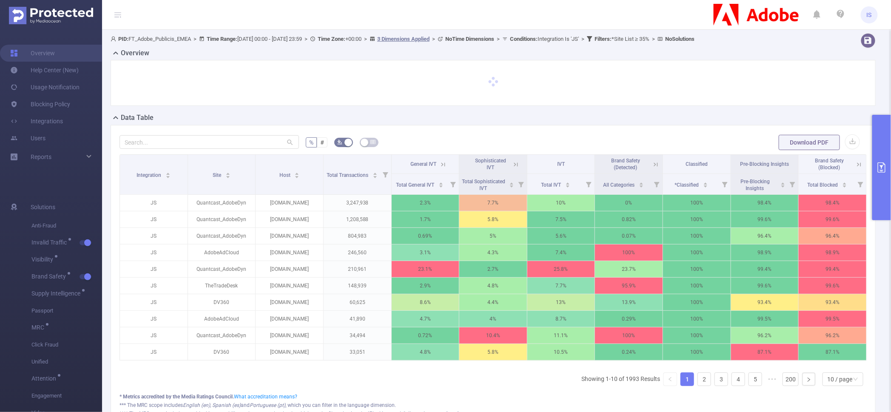
click at [259, 114] on div "Data Table" at bounding box center [496, 119] width 771 height 12
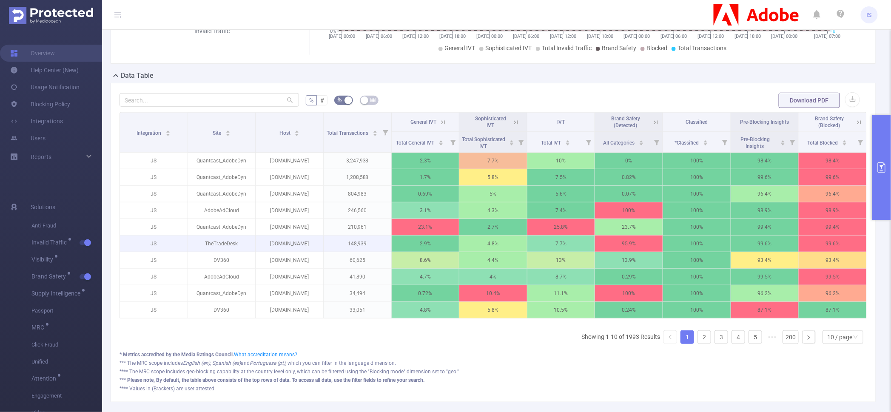
scroll to position [159, 0]
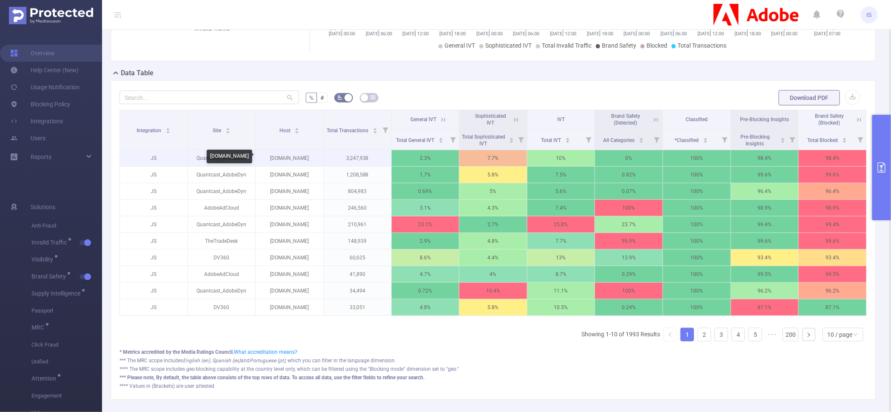
drag, startPoint x: 259, startPoint y: 154, endPoint x: 318, endPoint y: 162, distance: 60.1
click at [318, 162] on p "ads-d.viber.com" at bounding box center [289, 158] width 68 height 16
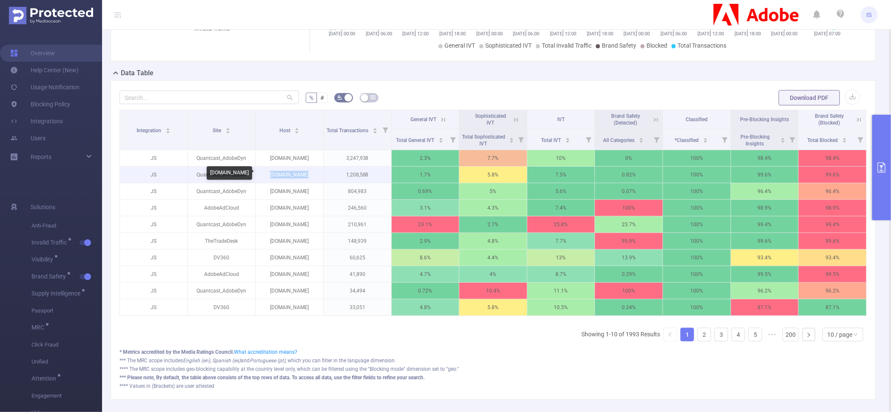
drag, startPoint x: 264, startPoint y: 172, endPoint x: 327, endPoint y: 174, distance: 62.5
click at [327, 174] on tr "JS Quantcast_AdobeDyn w3schools.com 1,208,588 1.7% 5.8% 7.5% 0.82% 100% 99.6% 9…" at bounding box center [493, 175] width 746 height 17
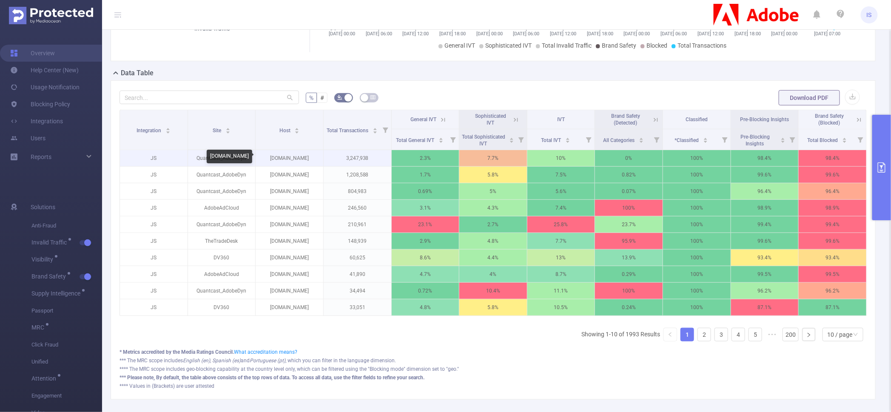
click at [312, 157] on p "ads-d.viber.com" at bounding box center [289, 158] width 68 height 16
drag, startPoint x: 317, startPoint y: 156, endPoint x: 262, endPoint y: 154, distance: 54.5
click at [262, 154] on p "ads-d.viber.com" at bounding box center [289, 158] width 68 height 16
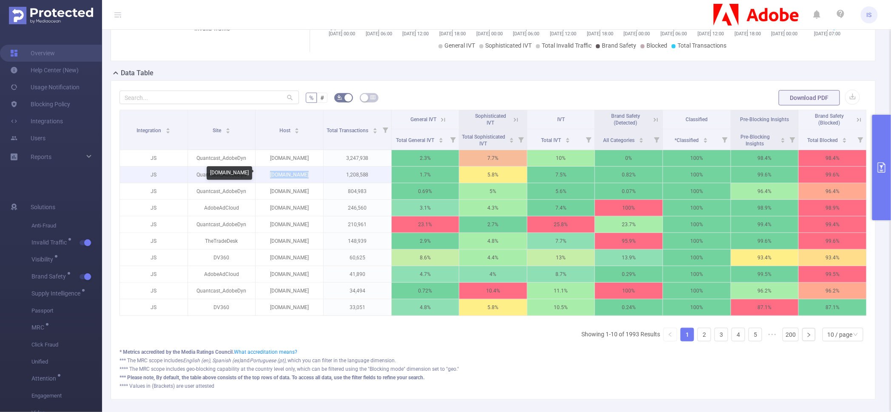
drag, startPoint x: 262, startPoint y: 175, endPoint x: 317, endPoint y: 173, distance: 54.8
click at [317, 173] on p "w3schools.com" at bounding box center [289, 175] width 68 height 16
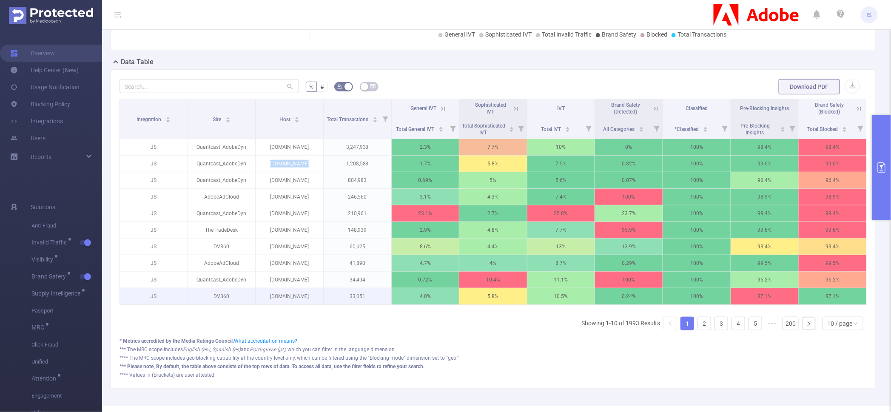
scroll to position [102, 0]
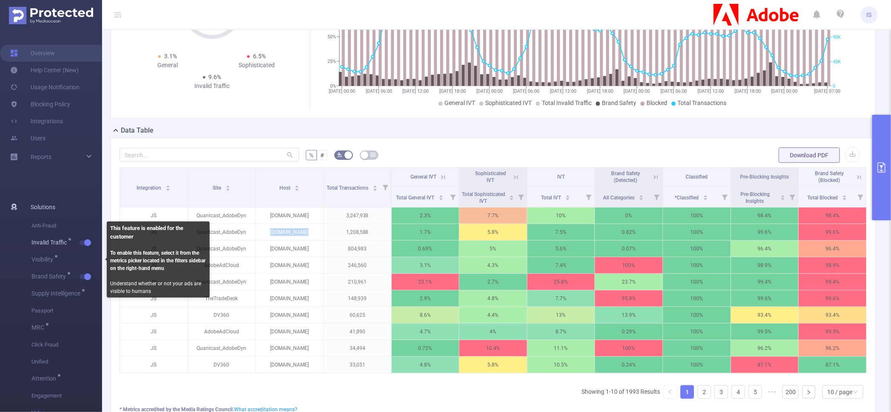
click at [86, 236] on span "Invalid Traffic" at bounding box center [66, 242] width 71 height 17
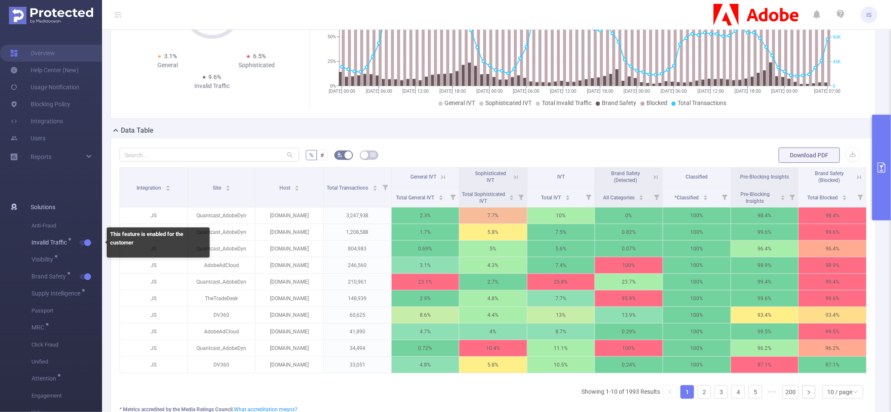
click at [85, 242] on button "button" at bounding box center [85, 242] width 12 height 5
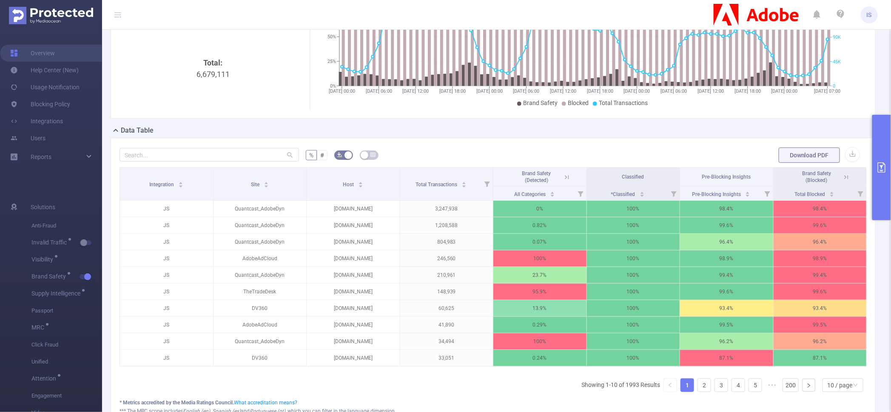
click at [885, 144] on button "primary" at bounding box center [881, 167] width 19 height 105
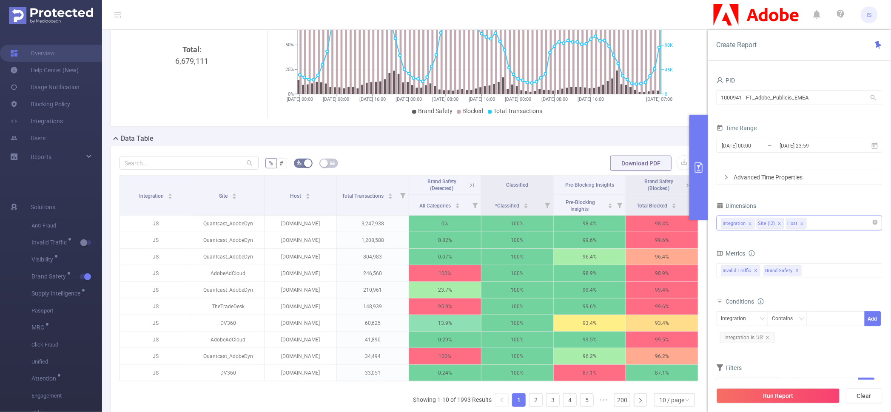
click at [457, 147] on div "% # Download PDF Integration Site Host Total Transactions Brand Safety (Detecte…" at bounding box center [409, 305] width 596 height 319
click at [676, 163] on button "button" at bounding box center [683, 162] width 15 height 15
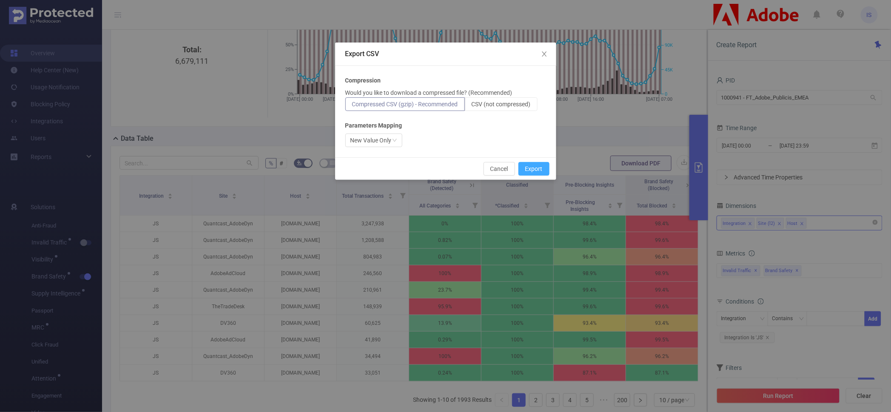
click at [533, 168] on button "Export" at bounding box center [533, 169] width 31 height 14
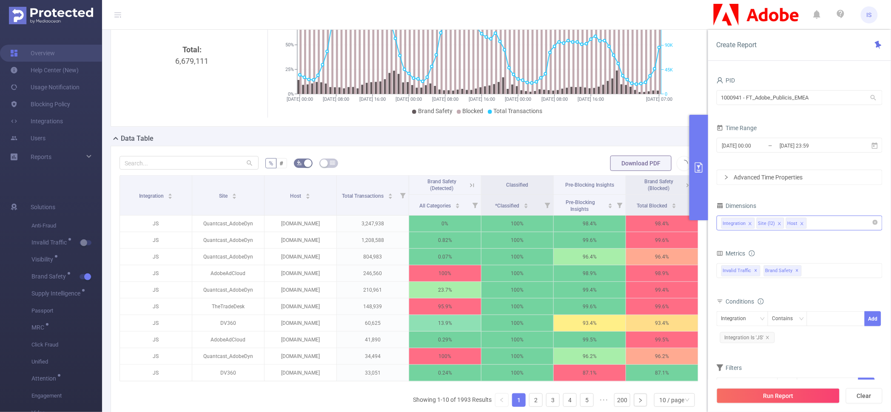
click at [820, 224] on div "Integration Site (l2) Host" at bounding box center [799, 223] width 156 height 14
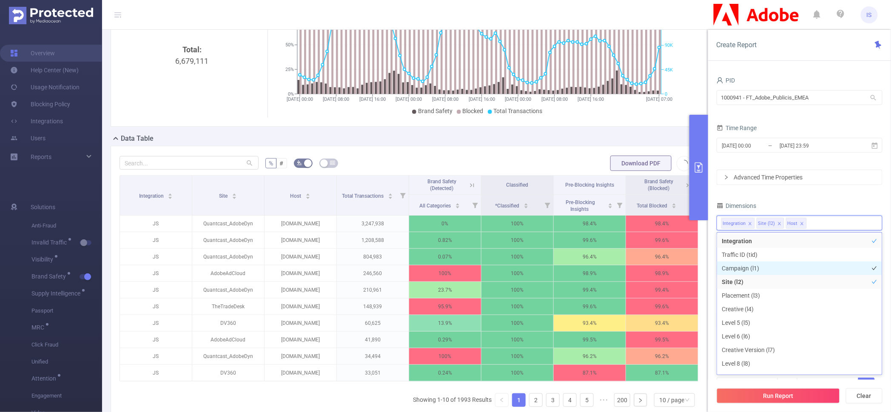
click at [751, 268] on li "Campaign (l1)" at bounding box center [799, 268] width 165 height 14
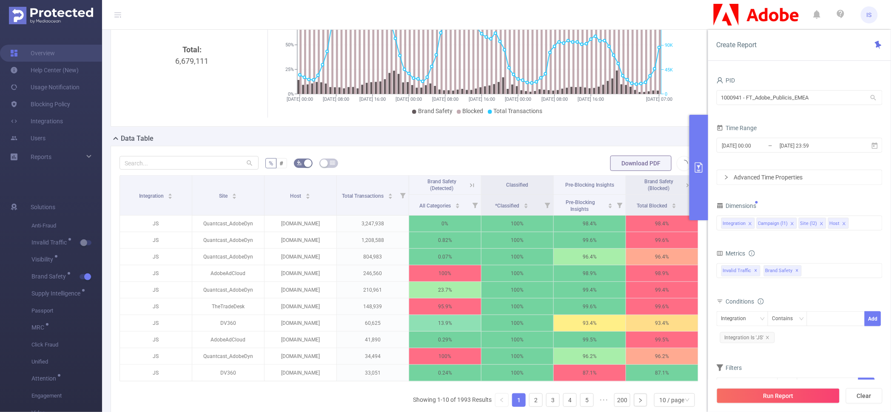
click at [774, 208] on div "Dimensions" at bounding box center [799, 207] width 166 height 14
click at [792, 394] on button "Run Report" at bounding box center [777, 395] width 123 height 15
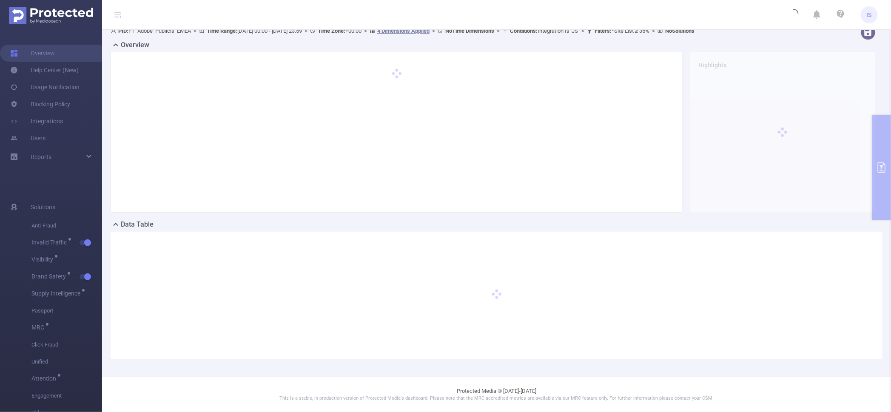
scroll to position [0, 0]
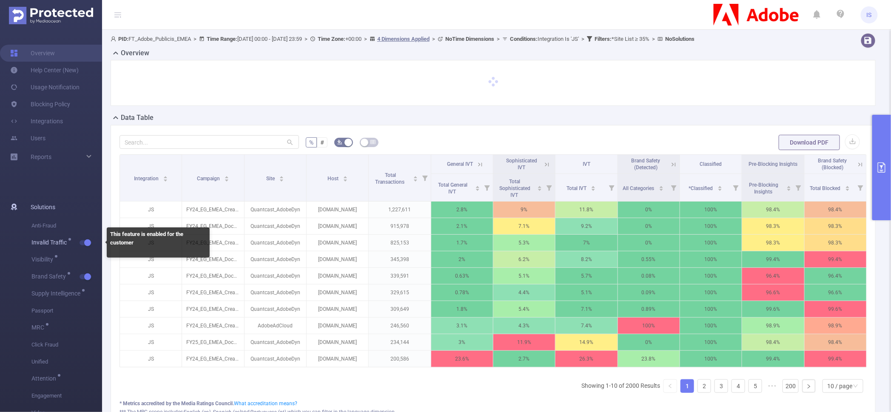
click at [82, 244] on span "button" at bounding box center [86, 243] width 11 height 4
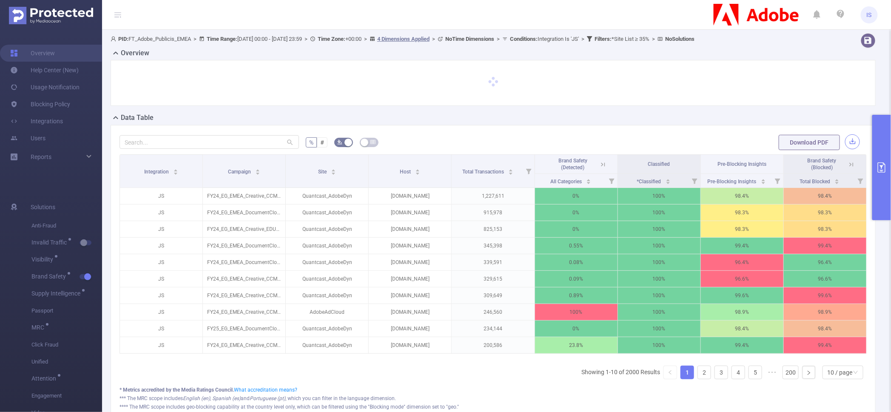
click at [848, 140] on button "button" at bounding box center [852, 141] width 15 height 15
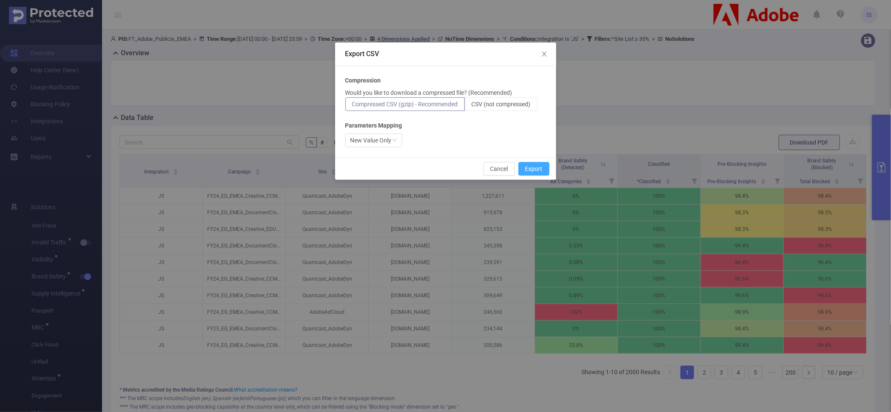
click at [532, 171] on button "Export" at bounding box center [533, 169] width 31 height 14
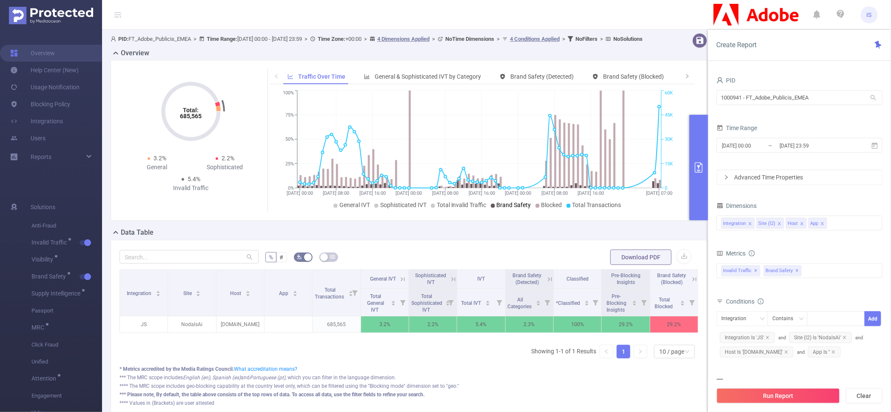
click at [524, 209] on li "Brand Safety" at bounding box center [511, 205] width 40 height 9
click at [690, 283] on icon at bounding box center [694, 279] width 8 height 8
